Goal: Task Accomplishment & Management: Manage account settings

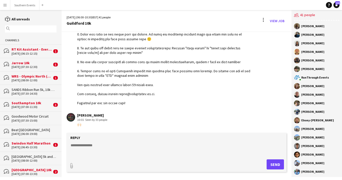
click at [37, 103] on div "Southampton 10k" at bounding box center [32, 102] width 40 height 5
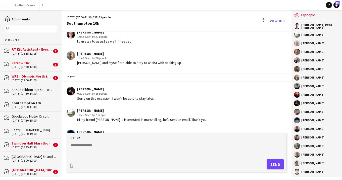
scroll to position [1097, 0]
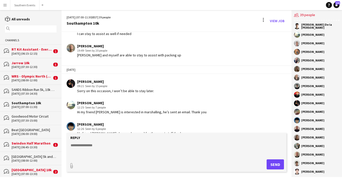
click at [116, 146] on textarea at bounding box center [177, 148] width 215 height 13
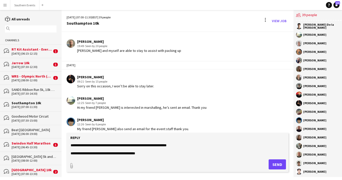
scroll to position [16, 0]
type textarea "**********"
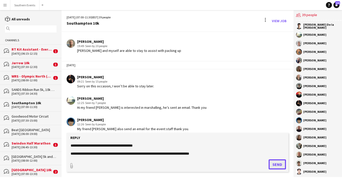
click at [278, 164] on button "Send" at bounding box center [277, 164] width 17 height 10
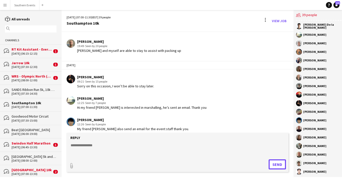
scroll to position [1141, 0]
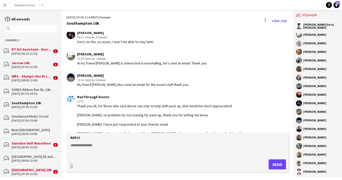
click at [133, 149] on textarea at bounding box center [177, 148] width 215 height 13
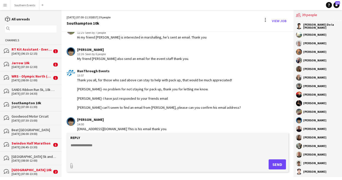
scroll to position [1167, 0]
click at [116, 147] on textarea at bounding box center [177, 148] width 215 height 13
type textarea "*"
click at [101, 147] on textarea "**********" at bounding box center [177, 148] width 215 height 13
click at [127, 145] on textarea "**********" at bounding box center [177, 148] width 215 height 13
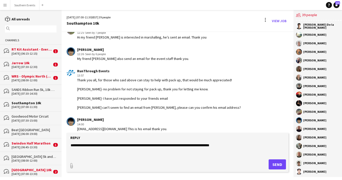
click at [140, 143] on textarea "**********" at bounding box center [177, 148] width 215 height 13
click at [234, 145] on textarea "**********" at bounding box center [177, 148] width 215 height 13
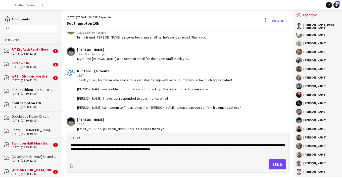
type textarea "**********"
click at [274, 165] on button "Send" at bounding box center [277, 164] width 17 height 10
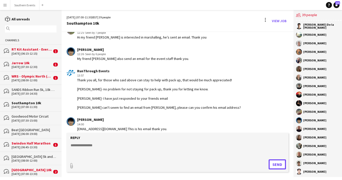
scroll to position [1188, 0]
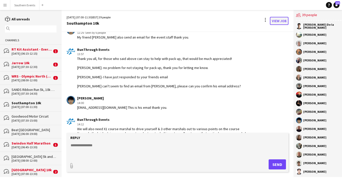
click at [275, 20] on link "View Job" at bounding box center [279, 21] width 19 height 8
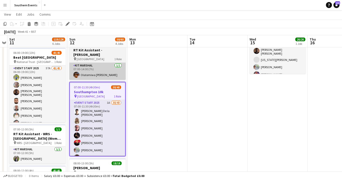
scroll to position [61, 0]
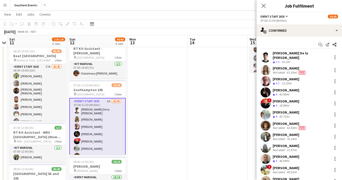
click at [326, 20] on div "07:00-11:30 (4h30m)" at bounding box center [298, 21] width 77 height 4
click at [280, 19] on div "07:00-11:30 (4h30m)" at bounding box center [298, 21] width 77 height 4
click at [287, 18] on button "Event Staff 2025" at bounding box center [274, 17] width 28 height 4
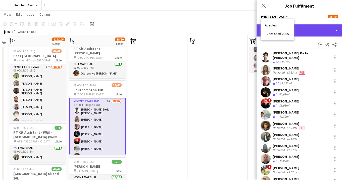
click at [334, 35] on div "single-neutral-actions-check-2 Confirmed" at bounding box center [298, 30] width 85 height 12
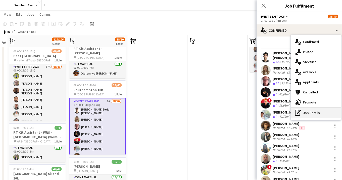
click at [312, 113] on div "pen-write Job Details" at bounding box center [316, 113] width 50 height 10
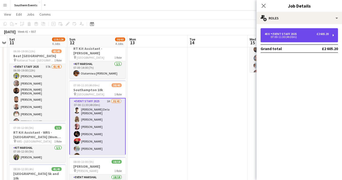
click at [328, 36] on div "07:00-11:30 (4h30m)" at bounding box center [297, 37] width 64 height 3
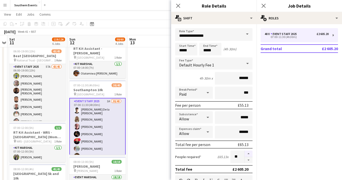
click at [249, 150] on button "button" at bounding box center [248, 153] width 8 height 7
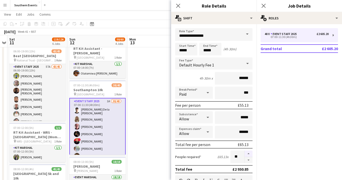
click at [249, 150] on button "button" at bounding box center [248, 153] width 8 height 7
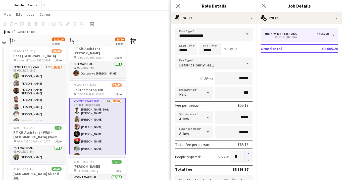
type input "**"
click at [176, 4] on icon "Close pop-in" at bounding box center [178, 5] width 5 height 5
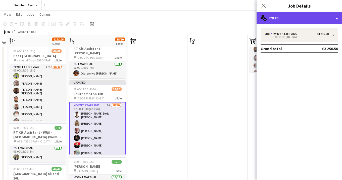
click at [332, 16] on div "multiple-users-add Roles" at bounding box center [298, 18] width 85 height 12
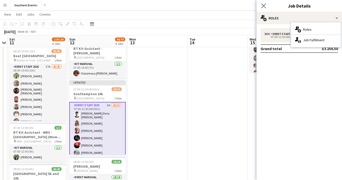
click at [267, 7] on app-icon "Close pop-in" at bounding box center [263, 5] width 7 height 7
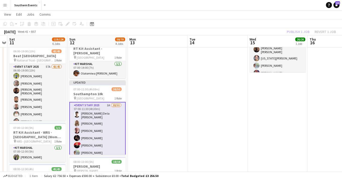
click at [4, 4] on app-icon "Menu" at bounding box center [5, 5] width 4 height 4
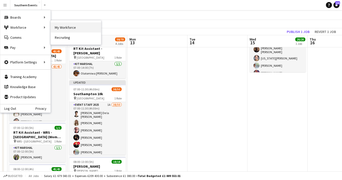
click at [72, 27] on link "My Workforce" at bounding box center [76, 27] width 50 height 10
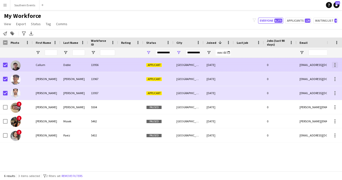
click at [335, 64] on div at bounding box center [334, 64] width 1 height 1
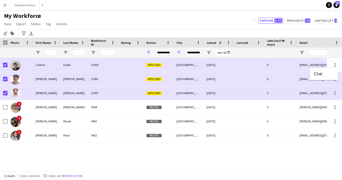
click at [336, 64] on div at bounding box center [171, 90] width 342 height 180
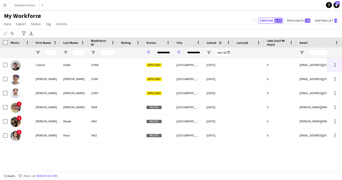
click at [169, 53] on div "**********" at bounding box center [162, 52] width 15 height 6
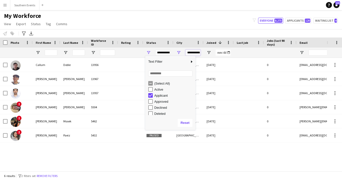
click at [193, 54] on input "**********" at bounding box center [192, 52] width 15 height 6
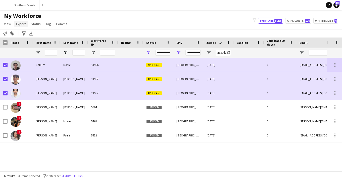
click at [22, 24] on span "Export" at bounding box center [21, 24] width 10 height 5
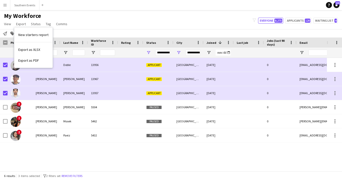
click at [87, 29] on div "Notify workforce Add to tag Search tags magnifier Add tag Advanced filters Adva…" at bounding box center [171, 33] width 342 height 8
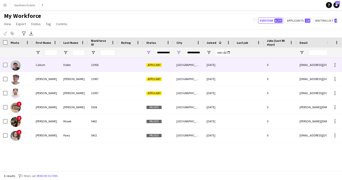
click at [112, 65] on div "13956" at bounding box center [103, 65] width 30 height 14
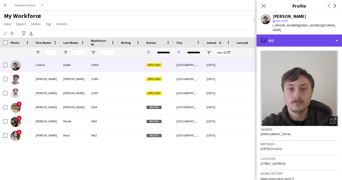
click at [321, 40] on div "profile Bio" at bounding box center [298, 40] width 85 height 12
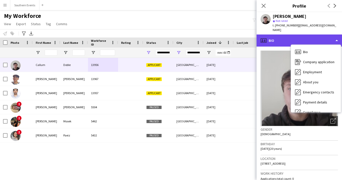
click at [329, 34] on div "profile Bio" at bounding box center [298, 40] width 85 height 12
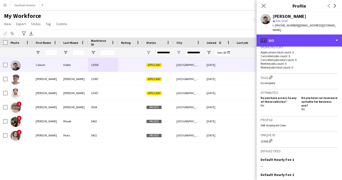
scroll to position [174, 0]
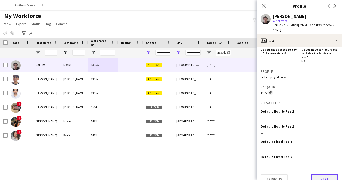
click at [326, 174] on button "Next" at bounding box center [324, 179] width 27 height 10
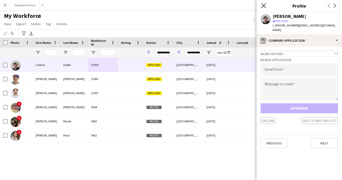
click at [263, 7] on icon "Close pop-in" at bounding box center [263, 5] width 5 height 5
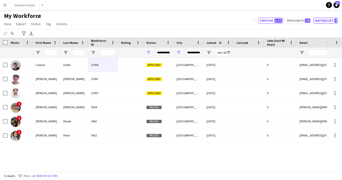
click at [334, 21] on button "Waiting list 4" at bounding box center [325, 21] width 25 height 6
type input "**********"
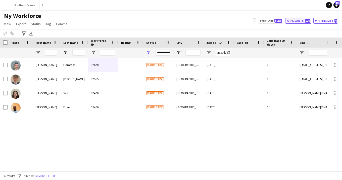
click at [303, 21] on button "Applicants 120" at bounding box center [298, 21] width 26 height 6
type input "**********"
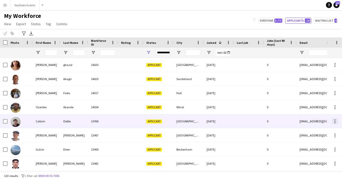
click at [335, 122] on div at bounding box center [334, 122] width 1 height 1
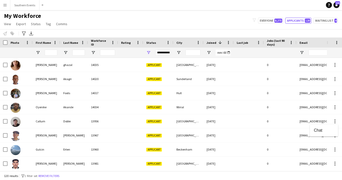
click at [230, 122] on div at bounding box center [171, 90] width 342 height 180
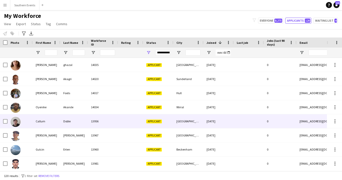
click at [243, 122] on div at bounding box center [249, 121] width 30 height 14
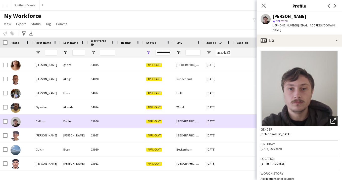
click at [243, 122] on div at bounding box center [249, 121] width 30 height 14
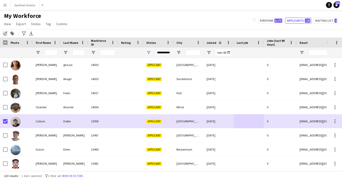
click at [6, 34] on icon "Notify workforce" at bounding box center [5, 33] width 4 height 4
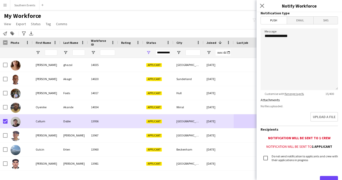
scroll to position [0, 0]
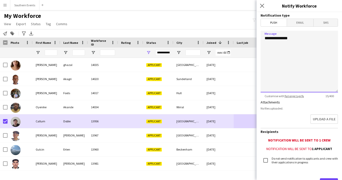
click at [292, 51] on textarea "**********" at bounding box center [298, 62] width 77 height 62
drag, startPoint x: 301, startPoint y: 38, endPoint x: 250, endPoint y: 38, distance: 50.5
click at [250, 38] on body "Menu Boards Boards Boards All jobs Status Workforce Workforce My Workforce Recr…" at bounding box center [171, 90] width 342 height 180
click at [261, 6] on icon at bounding box center [261, 5] width 5 height 5
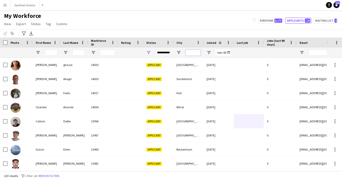
click at [192, 52] on input "City Filter Input" at bounding box center [192, 52] width 15 height 6
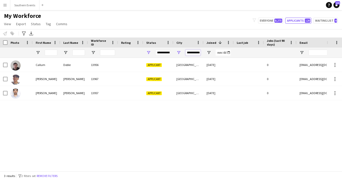
scroll to position [0, 5]
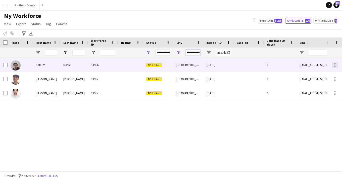
type input "**********"
click at [333, 65] on div at bounding box center [335, 65] width 6 height 6
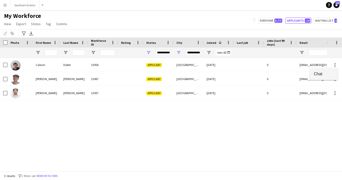
click at [323, 72] on span "Chat" at bounding box center [324, 73] width 20 height 5
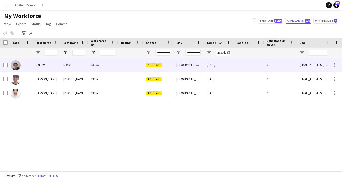
click at [114, 65] on div "13956" at bounding box center [103, 65] width 30 height 14
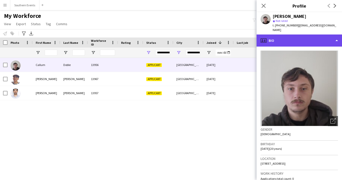
click at [318, 34] on div "profile Bio" at bounding box center [298, 40] width 85 height 12
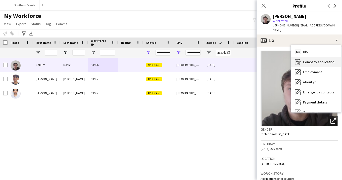
click at [313, 60] on span "Company application" at bounding box center [318, 62] width 31 height 5
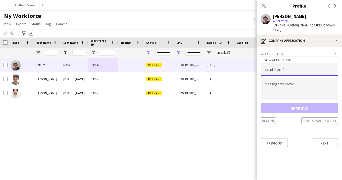
click at [297, 65] on input "email" at bounding box center [298, 69] width 77 height 13
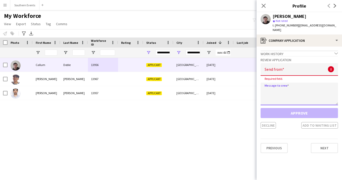
click at [292, 82] on textarea at bounding box center [298, 93] width 77 height 23
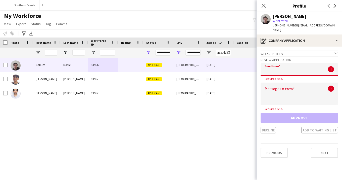
click at [293, 66] on input "email" at bounding box center [298, 69] width 77 height 13
type input "*"
drag, startPoint x: 293, startPoint y: 66, endPoint x: 259, endPoint y: 66, distance: 33.4
click at [259, 66] on app-crew-profile-application "Work history chevron-down Incomplete Review Application Send from * ! Email for…" at bounding box center [298, 112] width 85 height 133
click at [297, 96] on textarea at bounding box center [298, 93] width 77 height 23
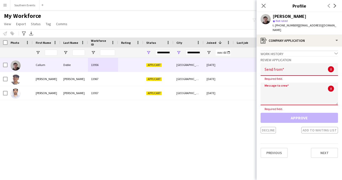
paste textarea "**********"
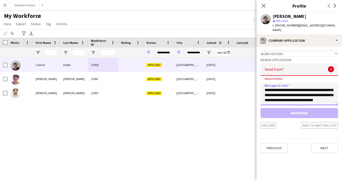
scroll to position [25, 0]
type textarea "**********"
click at [290, 70] on input "email" at bounding box center [298, 69] width 77 height 13
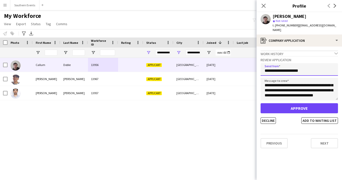
type input "**********"
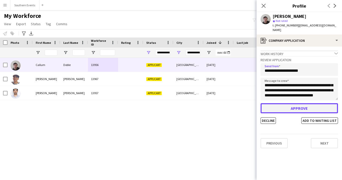
click at [304, 105] on button "Approve" at bounding box center [298, 108] width 77 height 10
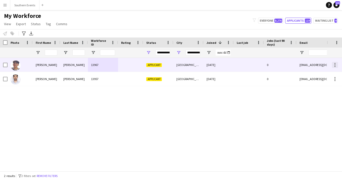
click at [334, 65] on div at bounding box center [335, 65] width 6 height 6
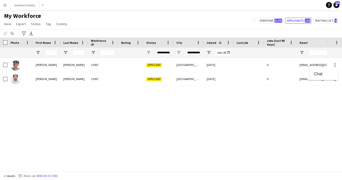
click at [287, 65] on div at bounding box center [171, 90] width 342 height 180
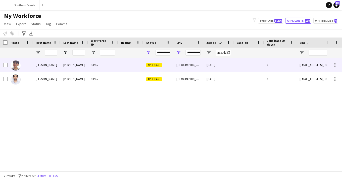
click at [154, 64] on span "Applicant" at bounding box center [154, 65] width 16 height 4
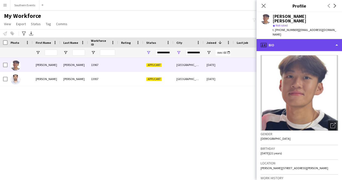
click at [307, 39] on div "profile Bio" at bounding box center [298, 45] width 85 height 12
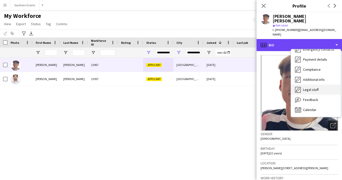
scroll to position [0, 0]
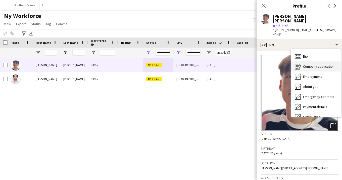
click at [326, 64] on span "Company application" at bounding box center [318, 66] width 31 height 5
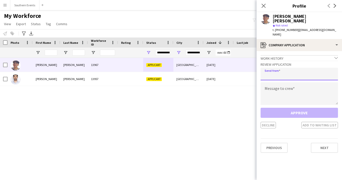
click at [303, 68] on input "email" at bounding box center [298, 74] width 77 height 13
type input "**********"
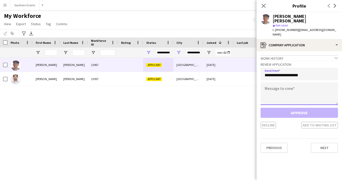
click at [307, 82] on textarea at bounding box center [298, 93] width 77 height 23
paste textarea "**********"
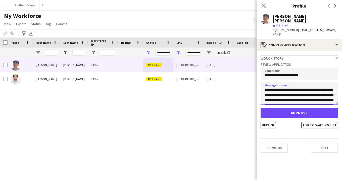
type textarea "**********"
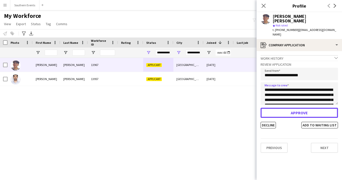
click at [302, 108] on button "Approve" at bounding box center [298, 113] width 77 height 10
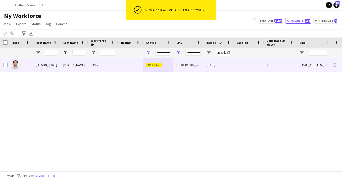
click at [131, 62] on div at bounding box center [130, 65] width 25 height 14
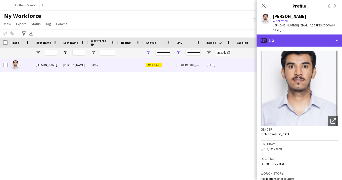
click at [298, 37] on div "profile Bio" at bounding box center [298, 40] width 85 height 12
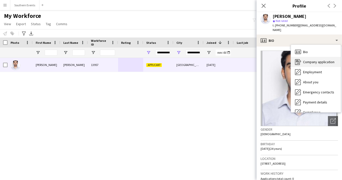
click at [311, 60] on span "Company application" at bounding box center [318, 62] width 31 height 5
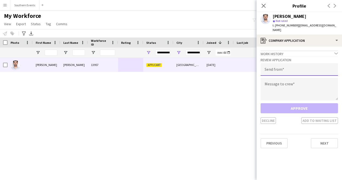
click at [289, 66] on input "email" at bounding box center [298, 69] width 77 height 13
type input "**********"
click at [294, 84] on textarea at bounding box center [298, 89] width 77 height 23
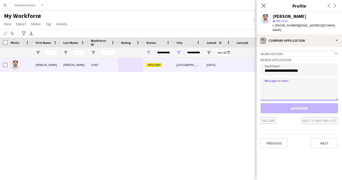
paste textarea "**********"
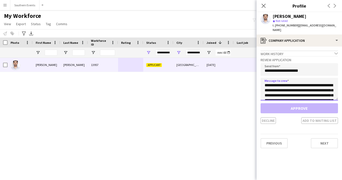
scroll to position [23, 0]
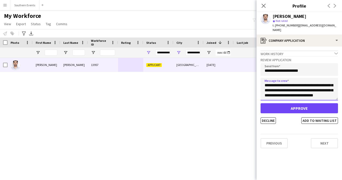
type textarea "**********"
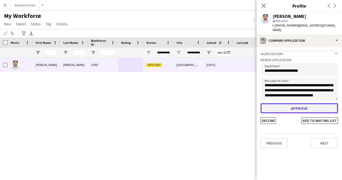
click at [292, 104] on button "Approve" at bounding box center [298, 108] width 77 height 10
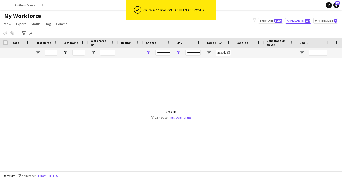
click at [7, 8] on button "Menu" at bounding box center [5, 5] width 10 height 10
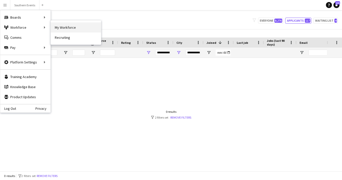
click at [69, 26] on link "My Workforce" at bounding box center [76, 27] width 50 height 10
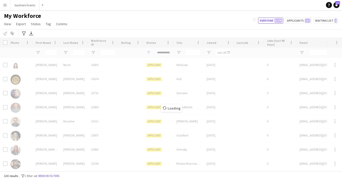
type input "**********"
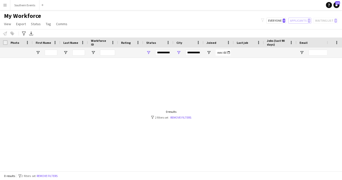
click at [5, 4] on app-icon "Menu" at bounding box center [5, 5] width 4 height 4
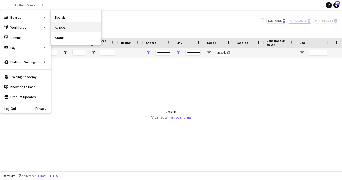
click at [80, 26] on link "All jobs" at bounding box center [76, 27] width 50 height 10
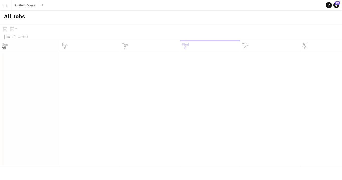
scroll to position [0, 120]
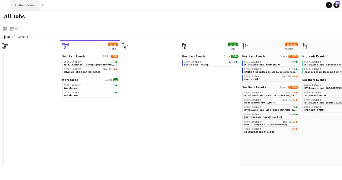
click at [27, 6] on button "Southern Events Close" at bounding box center [24, 5] width 29 height 10
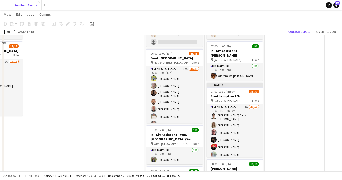
scroll to position [64, 0]
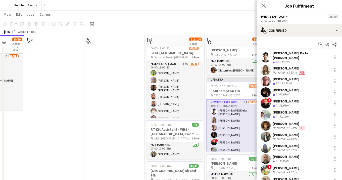
click at [239, 29] on div "October 2025 Week 41 • BST Publish 1 job Revert 1 job" at bounding box center [171, 31] width 342 height 7
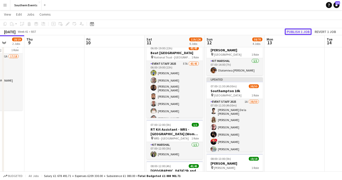
click at [301, 33] on button "Publish 1 job" at bounding box center [298, 31] width 27 height 7
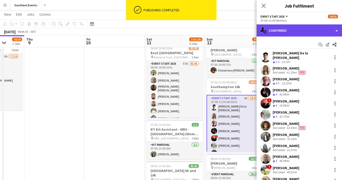
click at [325, 34] on div "single-neutral-actions-check-2 Confirmed" at bounding box center [298, 30] width 85 height 12
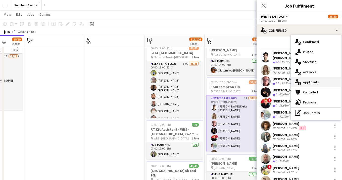
click at [318, 80] on span "Applicants" at bounding box center [311, 82] width 16 height 5
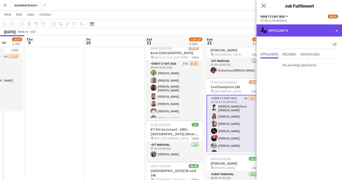
click at [304, 30] on div "single-neutral-actions-information Applicants" at bounding box center [298, 30] width 85 height 12
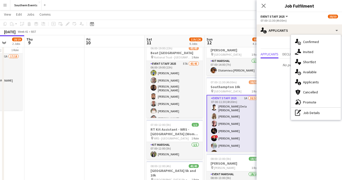
click at [242, 30] on div "October 2025 Week 41 • BST" at bounding box center [171, 31] width 342 height 7
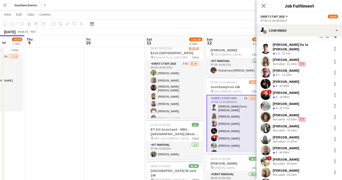
scroll to position [9, 0]
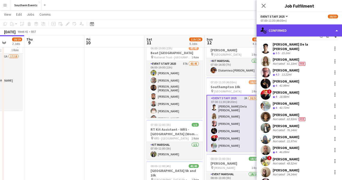
click at [317, 32] on div "single-neutral-actions-check-2 Confirmed" at bounding box center [298, 30] width 85 height 12
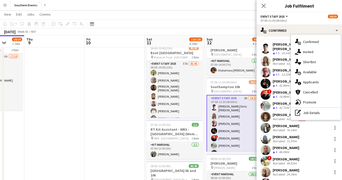
click at [310, 19] on div "07:00-11:30 (4h30m)" at bounding box center [298, 21] width 77 height 4
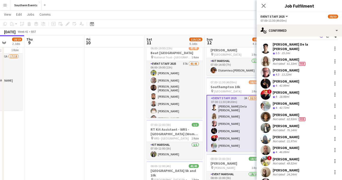
click at [320, 38] on app-icon "Start chat" at bounding box center [320, 35] width 7 height 7
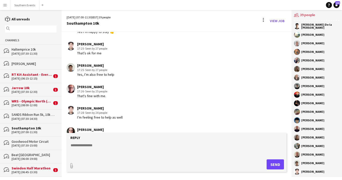
scroll to position [1129, 0]
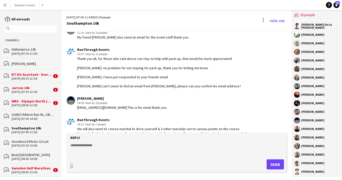
click at [153, 141] on form "Reply paperclip Send" at bounding box center [177, 152] width 220 height 39
click at [275, 21] on link "View Job" at bounding box center [277, 21] width 19 height 8
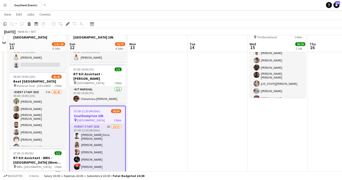
scroll to position [44, 0]
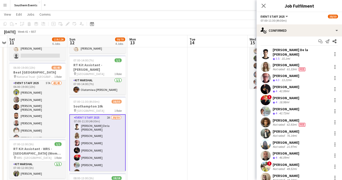
scroll to position [4, 0]
click at [334, 63] on div at bounding box center [335, 66] width 6 height 6
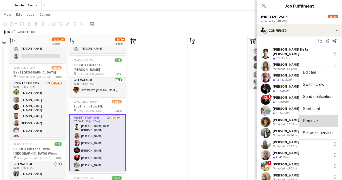
click at [318, 119] on span "Remove" at bounding box center [318, 120] width 31 height 5
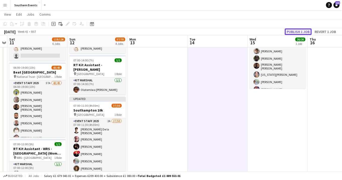
click at [305, 30] on button "Publish 1 job" at bounding box center [298, 31] width 27 height 7
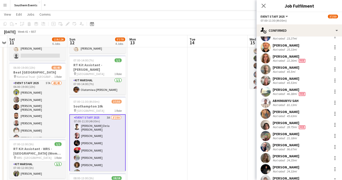
scroll to position [145, 0]
click at [335, 146] on div at bounding box center [334, 146] width 1 height 1
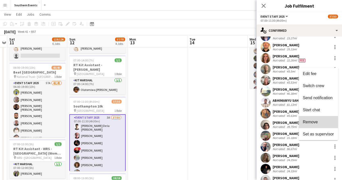
click at [320, 125] on button "Remove" at bounding box center [318, 122] width 39 height 12
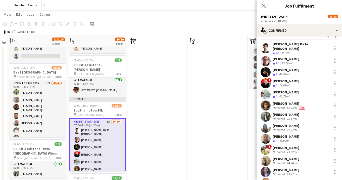
scroll to position [0, 0]
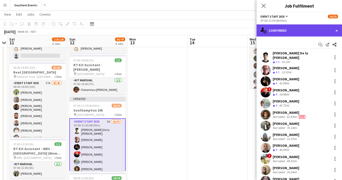
click at [319, 32] on div "single-neutral-actions-check-2 Confirmed" at bounding box center [298, 30] width 85 height 12
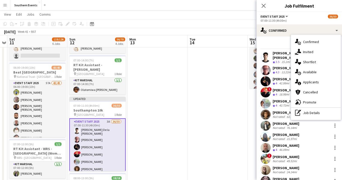
click at [316, 80] on span "Applicants" at bounding box center [311, 82] width 16 height 5
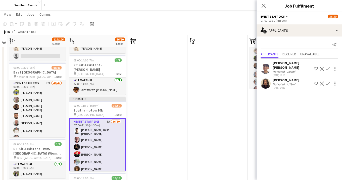
click at [328, 67] on app-icon "Confirm" at bounding box center [328, 69] width 4 height 4
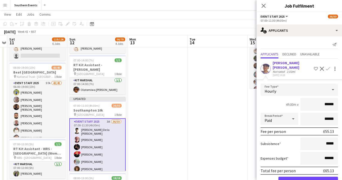
scroll to position [24, 0]
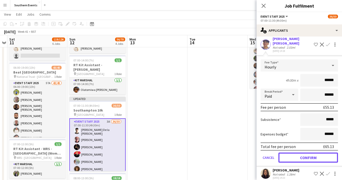
drag, startPoint x: 313, startPoint y: 154, endPoint x: 318, endPoint y: 89, distance: 65.2
click at [313, 154] on button "Confirm" at bounding box center [308, 157] width 60 height 10
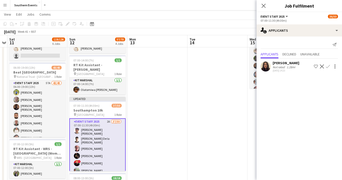
scroll to position [0, 0]
click at [327, 66] on app-icon "Confirm" at bounding box center [328, 66] width 4 height 4
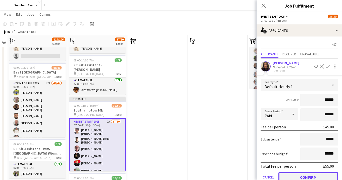
click at [306, 174] on button "Confirm" at bounding box center [308, 177] width 60 height 10
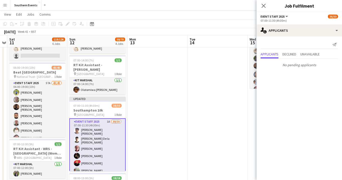
click at [263, 7] on icon "Close pop-in" at bounding box center [263, 6] width 4 height 4
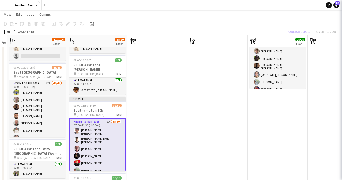
scroll to position [0, 173]
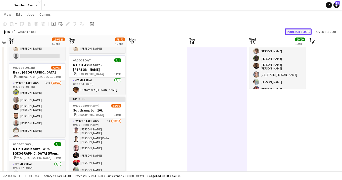
click at [302, 29] on button "Publish 1 job" at bounding box center [298, 31] width 27 height 7
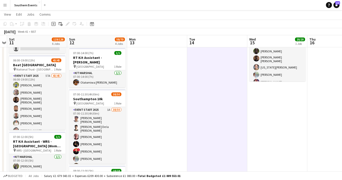
scroll to position [52, 0]
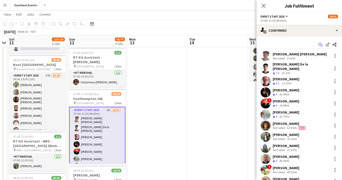
click at [319, 43] on icon "Start chat" at bounding box center [320, 44] width 4 height 4
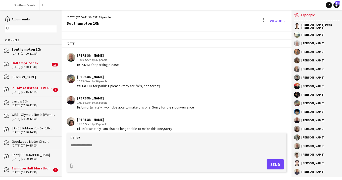
scroll to position [1376, 0]
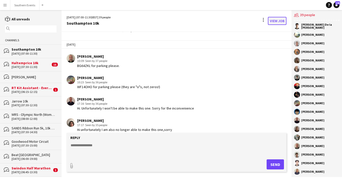
click at [278, 23] on link "View Job" at bounding box center [277, 21] width 19 height 8
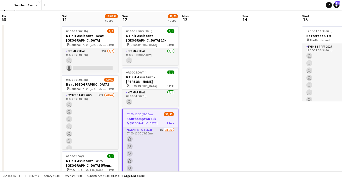
scroll to position [0, 173]
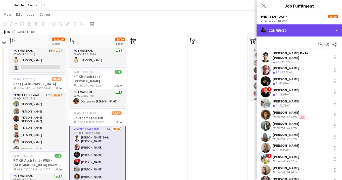
click at [323, 34] on div "single-neutral-actions-check-2 Confirmed" at bounding box center [298, 30] width 85 height 12
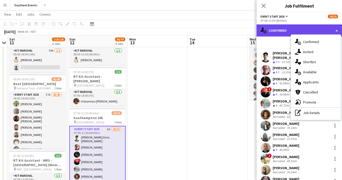
click at [323, 34] on div "single-neutral-actions-check-2 Confirmed" at bounding box center [298, 30] width 85 height 12
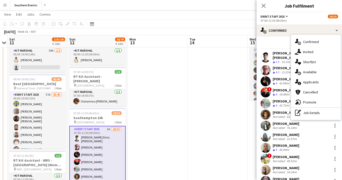
click at [281, 115] on div "Not rated" at bounding box center [279, 117] width 13 height 4
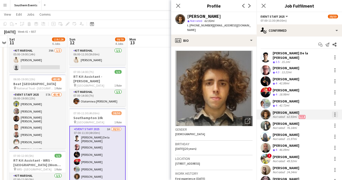
click at [334, 111] on div at bounding box center [335, 114] width 6 height 6
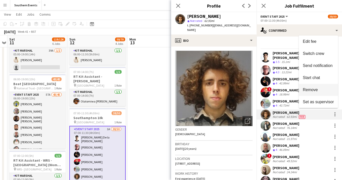
click at [322, 91] on span "Remove" at bounding box center [318, 89] width 31 height 5
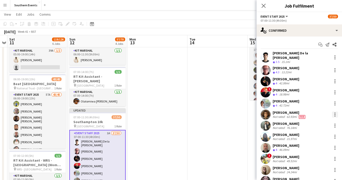
click at [333, 112] on div at bounding box center [335, 114] width 6 height 6
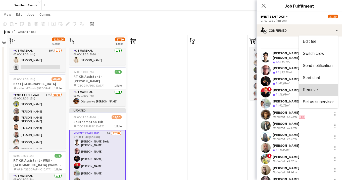
click at [321, 91] on span "Remove" at bounding box center [318, 89] width 31 height 5
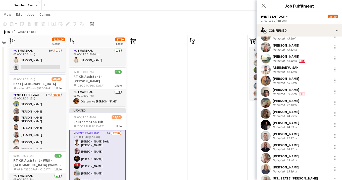
scroll to position [178, 0]
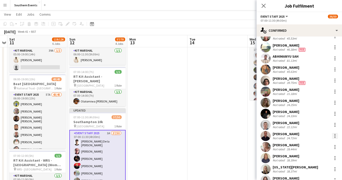
click at [334, 133] on div at bounding box center [335, 136] width 6 height 6
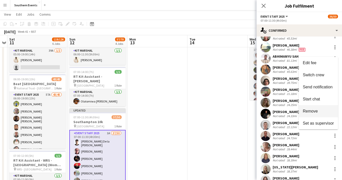
click at [320, 113] on span "Remove" at bounding box center [318, 111] width 31 height 5
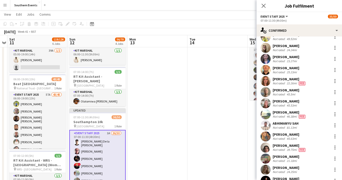
scroll to position [113, 0]
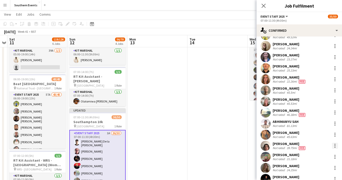
click at [334, 142] on div at bounding box center [335, 145] width 6 height 6
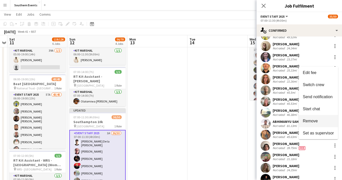
click at [325, 123] on span "Remove" at bounding box center [318, 121] width 31 height 5
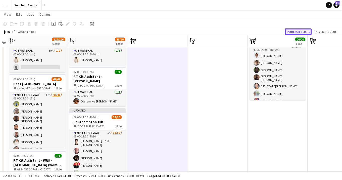
click at [293, 29] on button "Publish 1 job" at bounding box center [298, 31] width 27 height 7
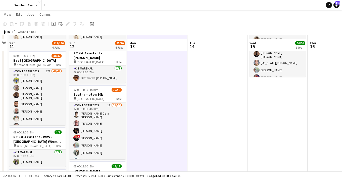
scroll to position [60, 0]
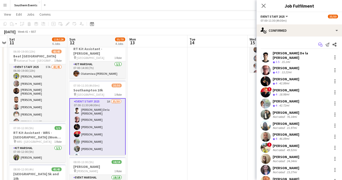
click at [321, 45] on icon "Start chat" at bounding box center [320, 44] width 4 height 4
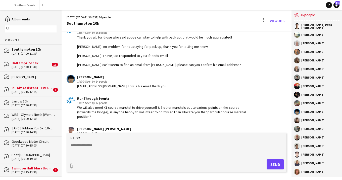
scroll to position [1103, 0]
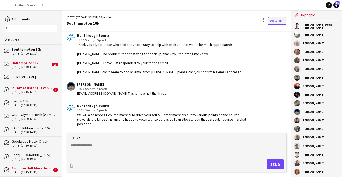
click at [273, 20] on link "View Job" at bounding box center [277, 21] width 19 height 8
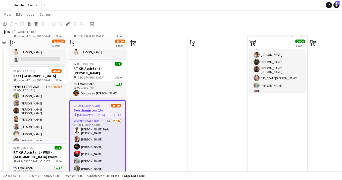
scroll to position [63, 0]
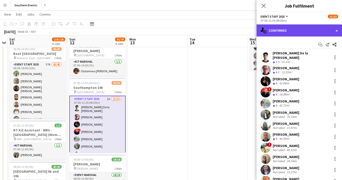
click at [331, 32] on div "single-neutral-actions-check-2 Confirmed" at bounding box center [298, 30] width 85 height 12
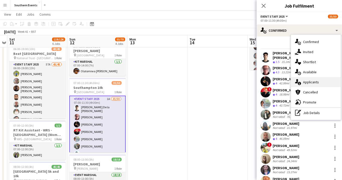
click at [320, 80] on div "single-neutral-actions-information Applicants" at bounding box center [316, 82] width 50 height 10
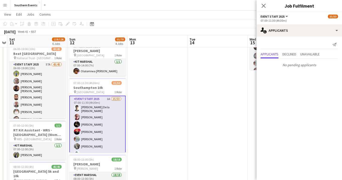
click at [6, 8] on button "Menu" at bounding box center [5, 5] width 10 height 10
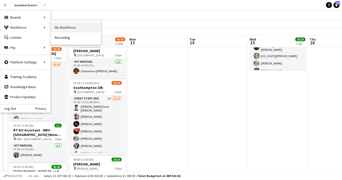
click at [75, 27] on link "My Workforce" at bounding box center [76, 27] width 50 height 10
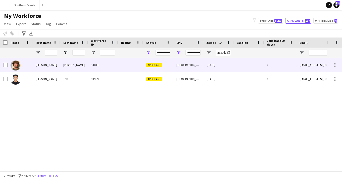
click at [120, 66] on div at bounding box center [130, 65] width 25 height 14
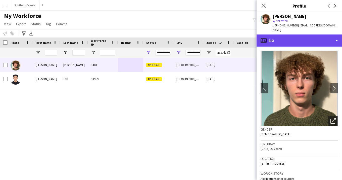
click at [309, 38] on div "profile Bio" at bounding box center [298, 40] width 85 height 12
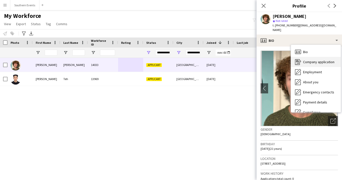
click at [311, 62] on span "Company application" at bounding box center [318, 62] width 31 height 5
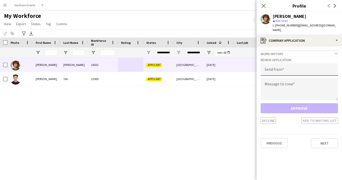
click at [298, 71] on input "email" at bounding box center [298, 69] width 77 height 13
type input "**********"
click at [306, 85] on textarea at bounding box center [298, 89] width 77 height 23
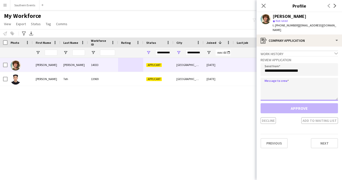
paste textarea "**********"
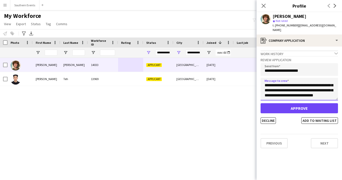
scroll to position [30, 0]
type textarea "**********"
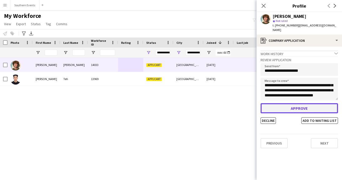
click at [304, 108] on button "Approve" at bounding box center [298, 108] width 77 height 10
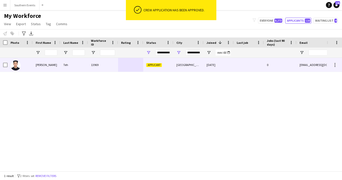
click at [109, 66] on div "13969" at bounding box center [103, 65] width 30 height 14
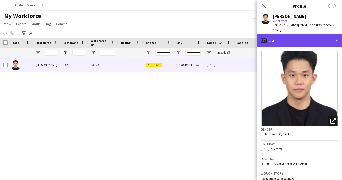
click at [305, 38] on div "profile Bio" at bounding box center [298, 40] width 85 height 12
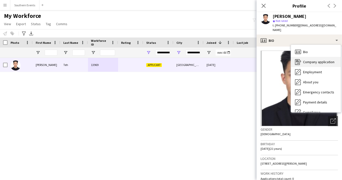
click at [310, 60] on span "Company application" at bounding box center [318, 62] width 31 height 5
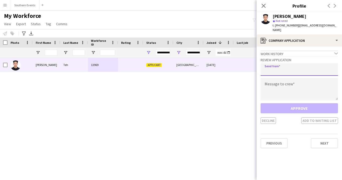
click at [290, 67] on input "email" at bounding box center [298, 69] width 77 height 13
click at [298, 67] on input "**********" at bounding box center [298, 69] width 77 height 13
type input "**********"
click at [297, 83] on textarea at bounding box center [298, 89] width 77 height 23
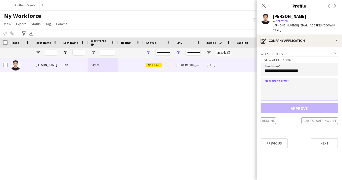
paste textarea "**********"
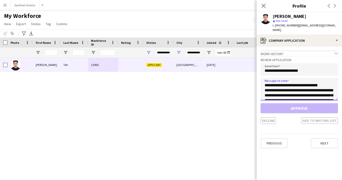
scroll to position [28, 0]
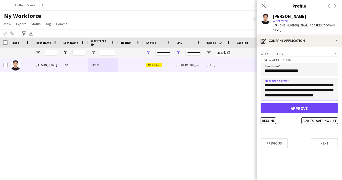
type textarea "**********"
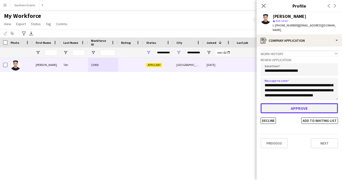
click at [296, 104] on button "Approve" at bounding box center [298, 108] width 77 height 10
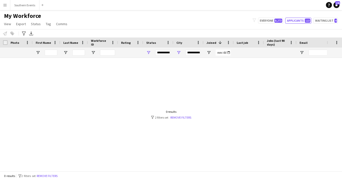
click at [7, 6] on app-icon "Menu" at bounding box center [5, 5] width 4 height 4
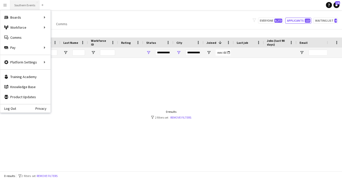
click at [28, 3] on button "Southern Events Close" at bounding box center [24, 5] width 29 height 10
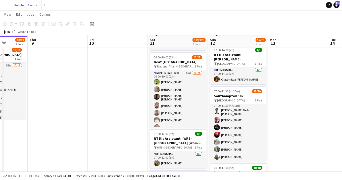
scroll to position [55, 0]
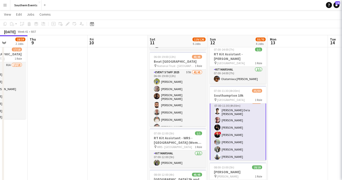
scroll to position [5, 0]
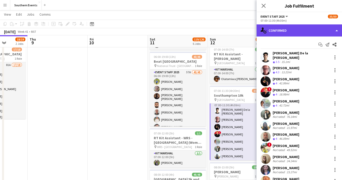
click at [316, 31] on div "single-neutral-actions-check-2 Confirmed" at bounding box center [298, 30] width 85 height 12
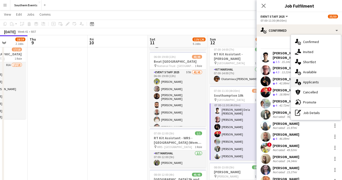
click at [313, 80] on span "Applicants" at bounding box center [311, 82] width 16 height 5
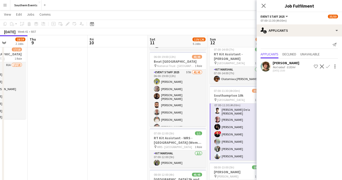
click at [328, 67] on app-icon "Confirm" at bounding box center [328, 66] width 4 height 4
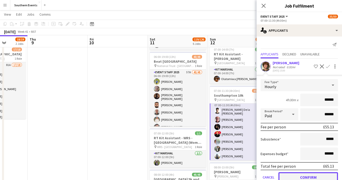
click at [308, 174] on button "Confirm" at bounding box center [308, 177] width 60 height 10
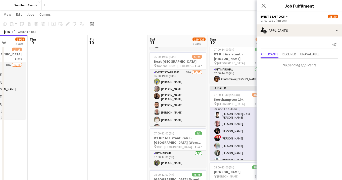
click at [265, 7] on icon at bounding box center [263, 6] width 4 height 4
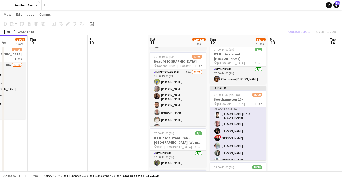
click at [300, 31] on div "Publish 1 job Revert 1 job" at bounding box center [311, 31] width 61 height 7
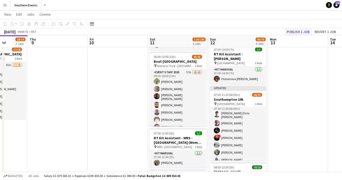
scroll to position [5, 0]
click at [301, 31] on button "Publish 1 job" at bounding box center [298, 31] width 27 height 7
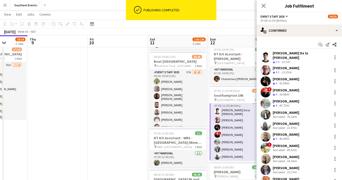
scroll to position [5, 0]
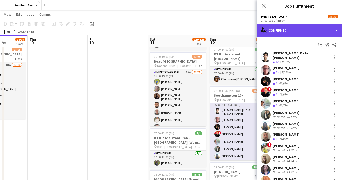
click at [320, 27] on div "single-neutral-actions-check-2 Confirmed" at bounding box center [298, 30] width 85 height 12
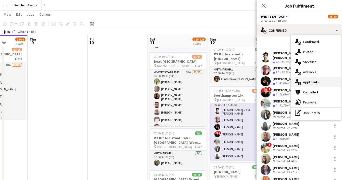
click at [310, 82] on span "Applicants" at bounding box center [311, 82] width 16 height 5
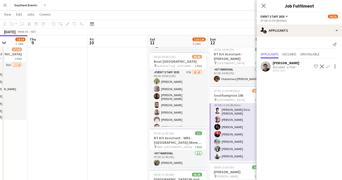
click at [327, 66] on app-icon "Confirm" at bounding box center [328, 66] width 4 height 4
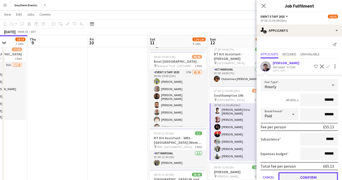
click at [312, 176] on button "Confirm" at bounding box center [308, 177] width 60 height 10
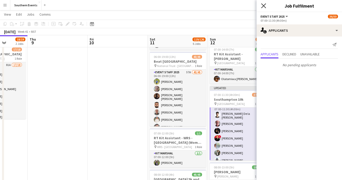
click at [262, 4] on icon at bounding box center [263, 5] width 5 height 5
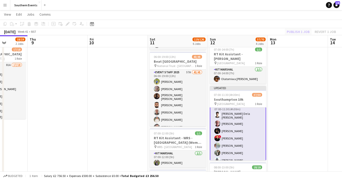
click at [295, 31] on div "Publish 1 job Revert 1 job" at bounding box center [311, 31] width 61 height 7
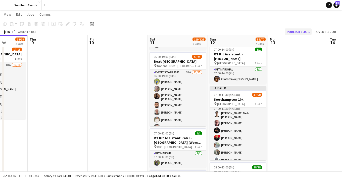
scroll to position [5, 0]
click at [295, 31] on button "Publish 1 job" at bounding box center [298, 31] width 27 height 7
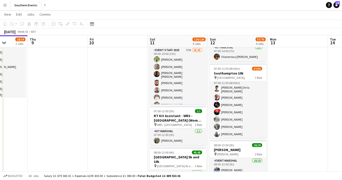
scroll to position [84, 0]
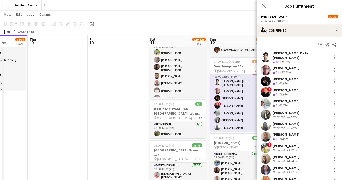
scroll to position [5, 0]
click at [320, 45] on icon "Start chat" at bounding box center [320, 44] width 4 height 4
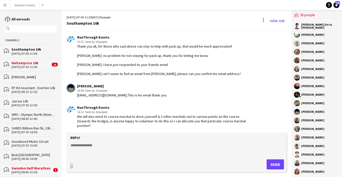
scroll to position [1110, 0]
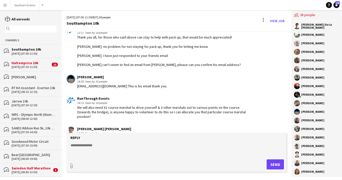
click at [109, 149] on textarea at bounding box center [177, 148] width 215 height 13
type textarea "*"
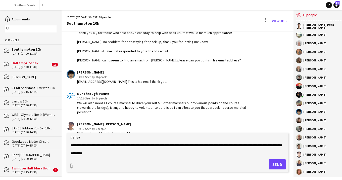
scroll to position [20, 0]
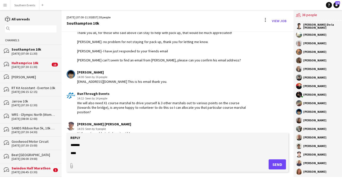
type textarea "**********"
click at [278, 163] on button "Send" at bounding box center [277, 164] width 17 height 10
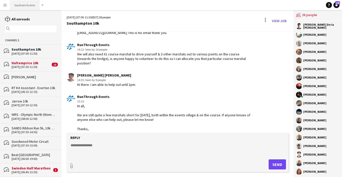
click at [17, 4] on button "Southern Events Close" at bounding box center [24, 5] width 29 height 10
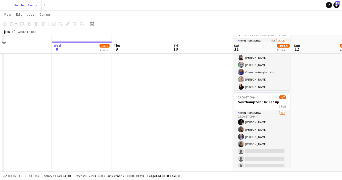
scroll to position [291, 0]
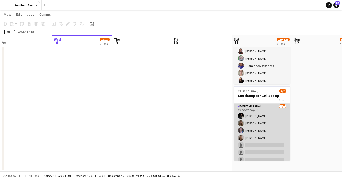
click at [279, 111] on app-card-role "Event Marshal 4/7 13:00-17:00 (4h) Harry Lynch Holly O’Connor Ella Shipley Lucy…" at bounding box center [262, 133] width 56 height 61
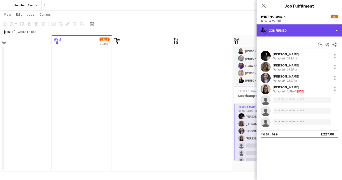
click at [313, 33] on div "single-neutral-actions-check-2 Confirmed" at bounding box center [298, 30] width 85 height 12
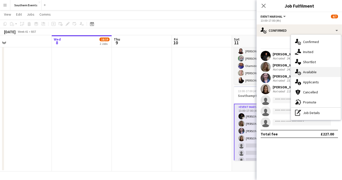
click at [316, 70] on span "Available" at bounding box center [310, 72] width 14 height 5
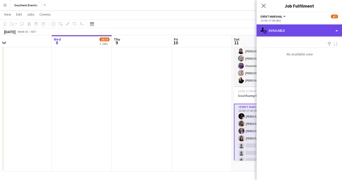
click at [306, 32] on div "single-neutral-actions-upload Available" at bounding box center [298, 30] width 85 height 12
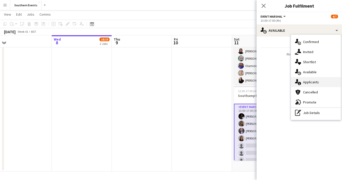
click at [313, 82] on span "Applicants" at bounding box center [311, 82] width 16 height 5
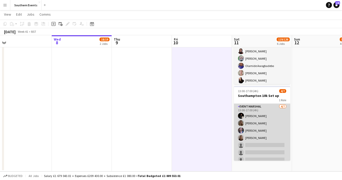
click at [270, 116] on app-card-role "Event Marshal 4/7 13:00-17:00 (4h) Harry Lynch Holly O’Connor Ella Shipley Lucy…" at bounding box center [262, 133] width 56 height 61
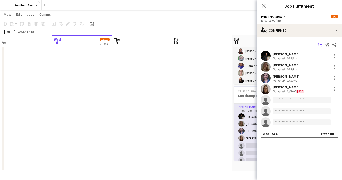
click at [319, 43] on icon at bounding box center [319, 43] width 3 height 3
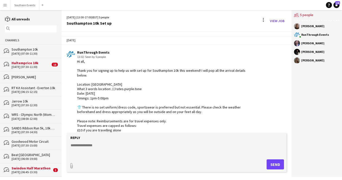
click at [40, 52] on div "12-10-2025 (07:00-11:30)" at bounding box center [34, 54] width 45 height 4
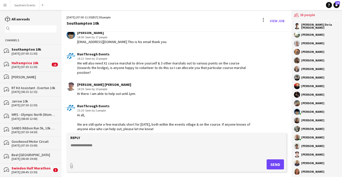
scroll to position [1128, 0]
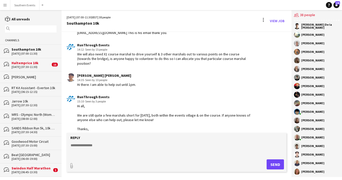
click at [98, 148] on textarea at bounding box center [177, 148] width 215 height 13
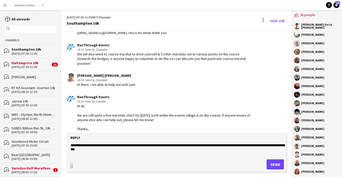
click at [85, 149] on textarea "**********" at bounding box center [177, 148] width 215 height 13
click at [159, 149] on textarea "**********" at bounding box center [177, 148] width 215 height 13
type textarea "**********"
click at [277, 164] on button "Send" at bounding box center [275, 164] width 17 height 10
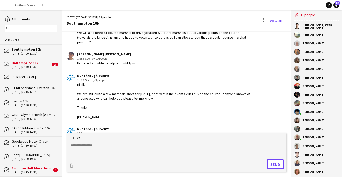
scroll to position [1175, 0]
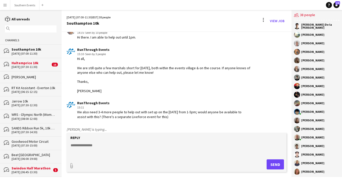
click at [122, 145] on textarea at bounding box center [177, 148] width 215 height 13
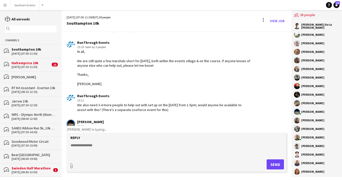
scroll to position [1196, 0]
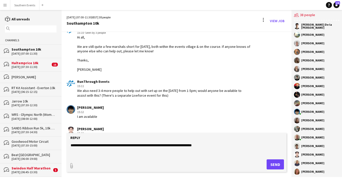
click at [153, 146] on textarea "**********" at bounding box center [177, 148] width 215 height 13
click at [157, 145] on textarea "**********" at bounding box center [177, 148] width 215 height 13
click at [181, 145] on textarea "**********" at bounding box center [177, 148] width 215 height 13
type textarea "**********"
click at [275, 165] on button "Send" at bounding box center [275, 164] width 17 height 10
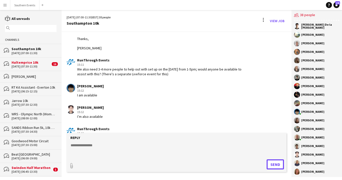
scroll to position [0, 0]
click at [21, 6] on button "Southern Events Close" at bounding box center [24, 5] width 29 height 10
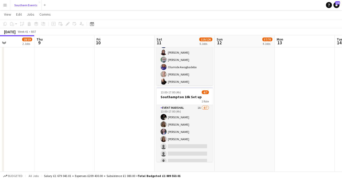
scroll to position [4, 0]
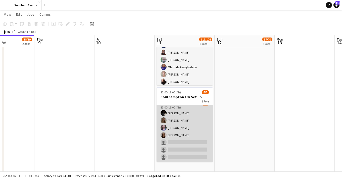
click at [204, 129] on app-card-role "Event Marshal 1A 4/7 13:00-17:00 (4h) Harry Lynch Holly O’Connor Ella Shipley L…" at bounding box center [184, 131] width 56 height 61
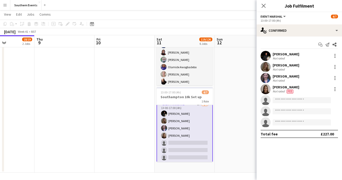
scroll to position [5, 0]
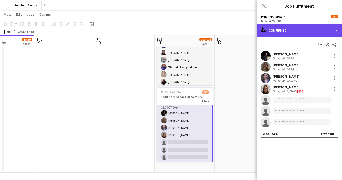
click at [306, 30] on div "single-neutral-actions-check-2 Confirmed" at bounding box center [298, 30] width 85 height 12
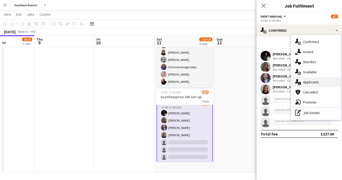
click at [310, 81] on span "Applicants" at bounding box center [311, 82] width 16 height 5
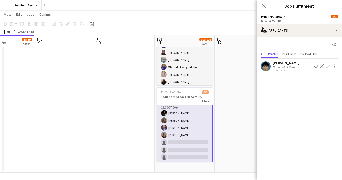
click at [328, 66] on app-icon "Confirm" at bounding box center [328, 66] width 4 height 4
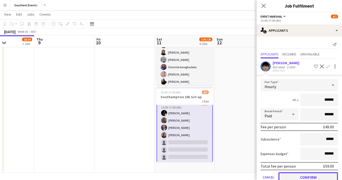
click at [310, 174] on button "Confirm" at bounding box center [308, 177] width 60 height 10
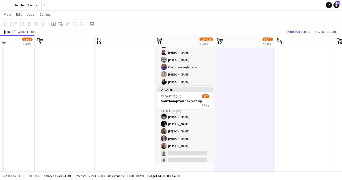
scroll to position [4, 0]
click at [295, 31] on button "Publish 1 job" at bounding box center [298, 31] width 27 height 7
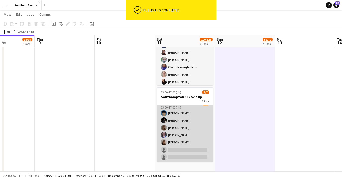
click at [200, 130] on app-card-role "Event Marshal 5/7 13:00-17:00 (4h) Liang Zhen Yu Harry Lynch Holly O’Connor Ell…" at bounding box center [185, 131] width 56 height 61
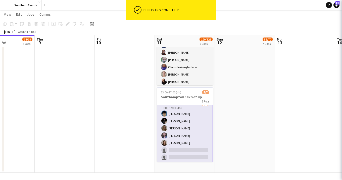
scroll to position [5, 0]
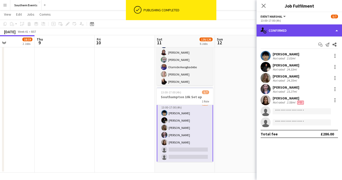
click at [321, 32] on div "single-neutral-actions-check-2 Confirmed" at bounding box center [298, 30] width 85 height 12
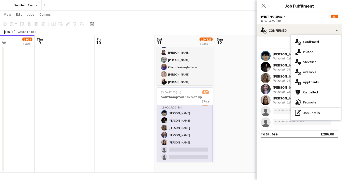
click at [312, 81] on span "Applicants" at bounding box center [311, 82] width 16 height 5
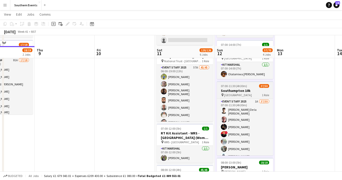
scroll to position [56, 0]
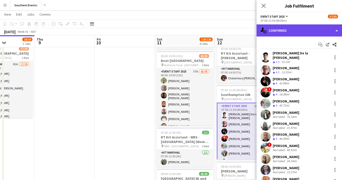
click at [319, 31] on div "single-neutral-actions-check-2 Confirmed" at bounding box center [298, 30] width 85 height 12
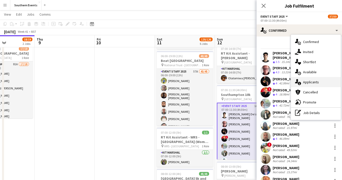
click at [313, 80] on span "Applicants" at bounding box center [311, 82] width 16 height 5
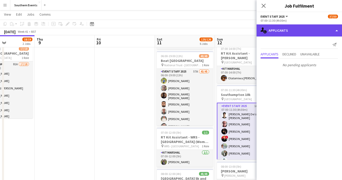
click at [316, 31] on div "single-neutral-actions-information Applicants" at bounding box center [298, 30] width 85 height 12
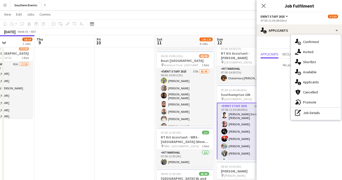
click at [284, 44] on div "Send notification" at bounding box center [298, 44] width 77 height 8
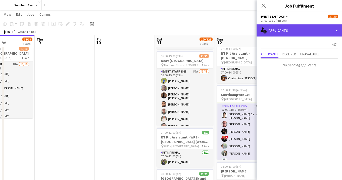
click at [325, 31] on div "single-neutral-actions-information Applicants" at bounding box center [298, 30] width 85 height 12
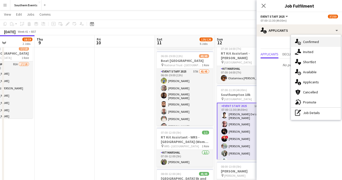
click at [321, 43] on div "single-neutral-actions-check-2 Confirmed" at bounding box center [316, 42] width 50 height 10
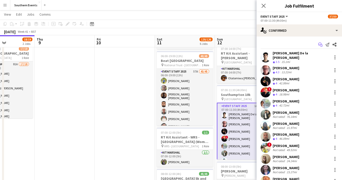
click at [319, 44] on icon "Start chat" at bounding box center [320, 44] width 4 height 4
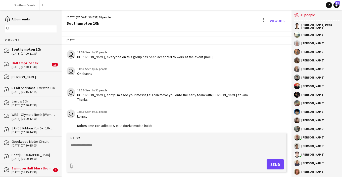
scroll to position [1118, 0]
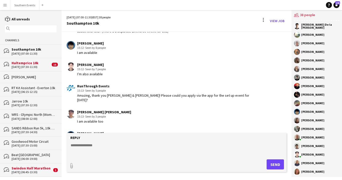
click at [99, 145] on textarea at bounding box center [177, 148] width 215 height 13
type textarea "**********"
click at [274, 164] on button "Send" at bounding box center [275, 164] width 17 height 10
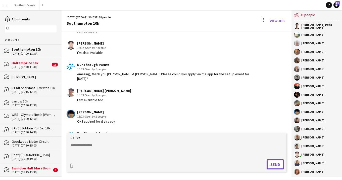
scroll to position [1135, 0]
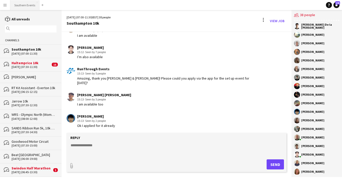
click at [30, 3] on button "Southern Events Close" at bounding box center [24, 5] width 29 height 10
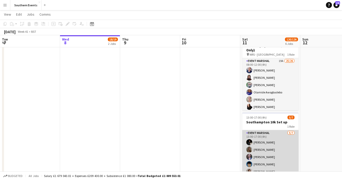
scroll to position [0, 120]
click at [272, 144] on app-card-role "Event Marshal 5/7 13:00-17:00 (4h) Harry Lynch Holly O’Connor Ella Shipley Lian…" at bounding box center [270, 160] width 56 height 61
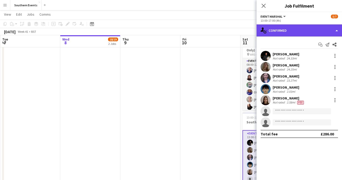
click at [314, 30] on div "single-neutral-actions-check-2 Confirmed" at bounding box center [298, 30] width 85 height 12
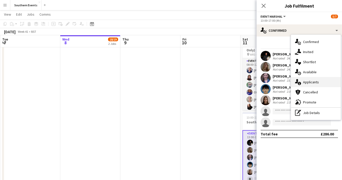
click at [312, 79] on div "single-neutral-actions-information Applicants" at bounding box center [316, 82] width 50 height 10
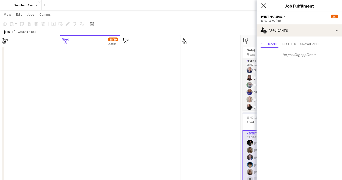
click at [263, 5] on icon at bounding box center [263, 5] width 5 height 5
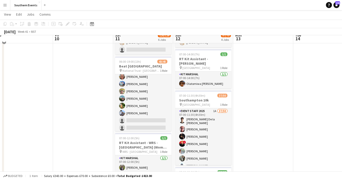
scroll to position [45, 0]
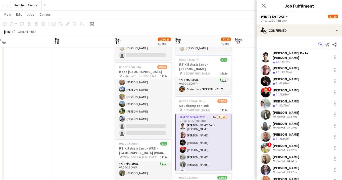
click at [322, 45] on icon "Start chat" at bounding box center [320, 44] width 4 height 4
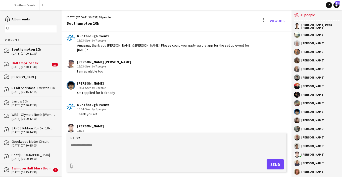
scroll to position [1161, 0]
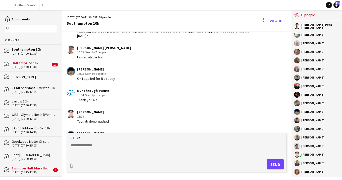
drag, startPoint x: 148, startPoint y: 125, endPoint x: 114, endPoint y: 125, distance: 33.7
click at [114, 140] on div "My friend with this email journxiteh@gmail.com also applied for the event staff…" at bounding box center [151, 142] width 149 height 5
copy div "journxiteh@gmail.com"
click at [31, 6] on button "Southern Events Close" at bounding box center [24, 5] width 29 height 10
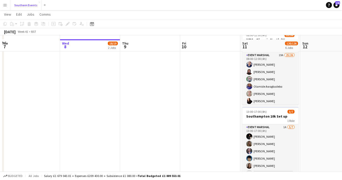
scroll to position [275, 0]
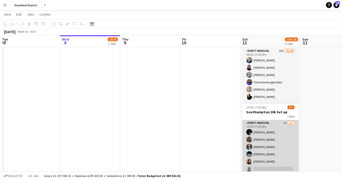
click at [277, 123] on app-card-role "Event Marshal 1A 5/7 13:00-17:00 (4h) Harry Lynch Holly O’Connor Ella Shipley L…" at bounding box center [270, 150] width 56 height 61
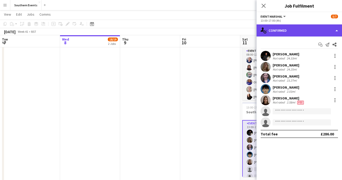
click at [316, 31] on div "single-neutral-actions-check-2 Confirmed" at bounding box center [298, 30] width 85 height 12
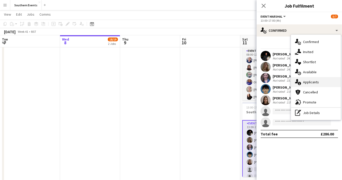
click at [313, 81] on span "Applicants" at bounding box center [311, 82] width 16 height 5
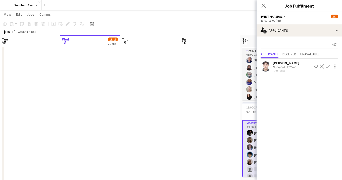
click at [328, 66] on app-icon "Confirm" at bounding box center [328, 66] width 4 height 4
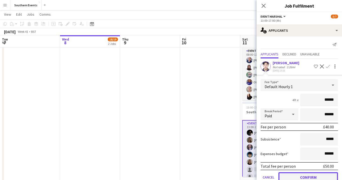
click at [312, 174] on button "Confirm" at bounding box center [308, 177] width 60 height 10
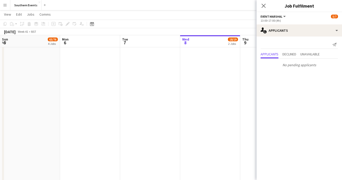
scroll to position [0, 120]
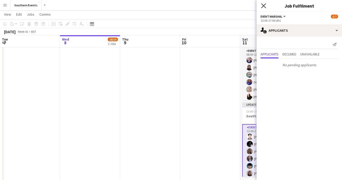
click at [264, 7] on icon "Close pop-in" at bounding box center [263, 5] width 5 height 5
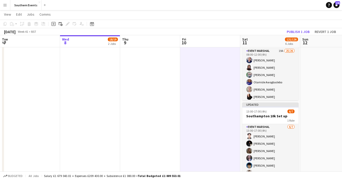
scroll to position [291, 0]
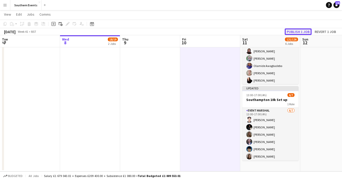
click at [291, 30] on button "Publish 1 job" at bounding box center [298, 31] width 27 height 7
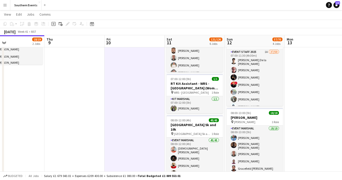
scroll to position [107, 0]
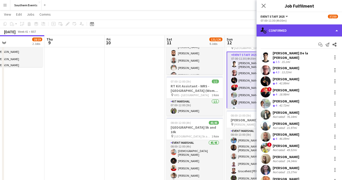
click at [316, 32] on div "single-neutral-actions-check-2 Confirmed" at bounding box center [298, 30] width 85 height 12
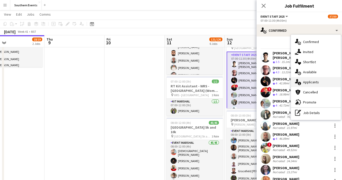
click at [311, 80] on span "Applicants" at bounding box center [311, 82] width 16 height 5
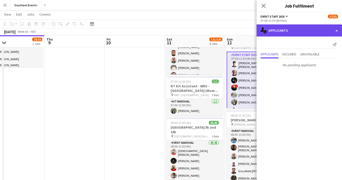
click at [306, 33] on div "single-neutral-actions-information Applicants" at bounding box center [298, 30] width 85 height 12
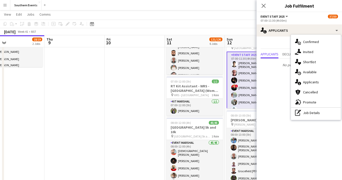
click at [307, 42] on span "Confirmed" at bounding box center [311, 41] width 16 height 5
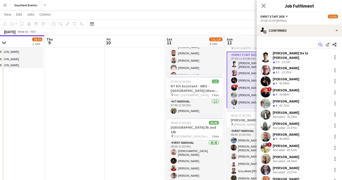
click at [320, 45] on icon at bounding box center [321, 45] width 3 height 3
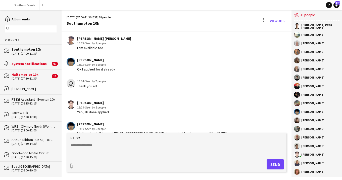
scroll to position [1119, 0]
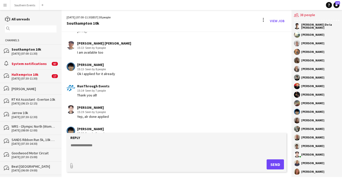
click at [113, 146] on textarea at bounding box center [177, 148] width 215 height 13
type textarea "**********"
click at [272, 163] on button "Send" at bounding box center [275, 164] width 17 height 10
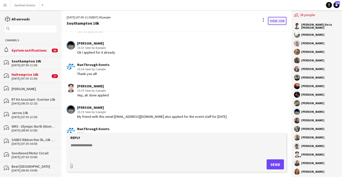
click at [280, 21] on link "View Job" at bounding box center [277, 21] width 19 height 8
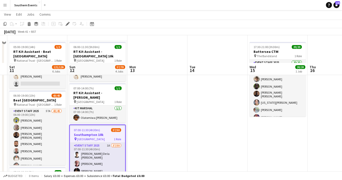
scroll to position [64, 0]
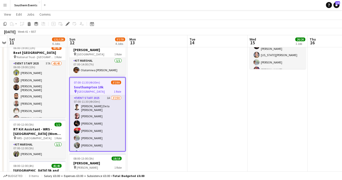
drag, startPoint x: 114, startPoint y: 123, endPoint x: 273, endPoint y: 78, distance: 164.8
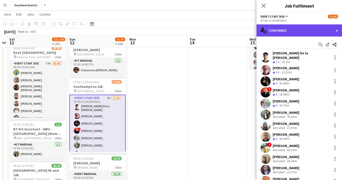
click at [320, 32] on div "single-neutral-actions-check-2 Confirmed" at bounding box center [298, 30] width 85 height 12
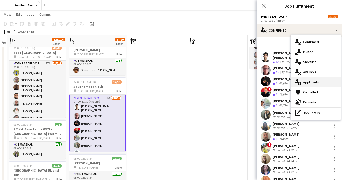
click at [306, 79] on div "single-neutral-actions-information Applicants" at bounding box center [316, 82] width 50 height 10
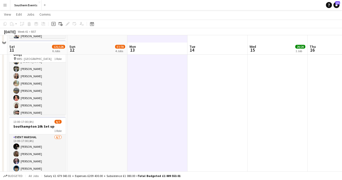
scroll to position [270, 0]
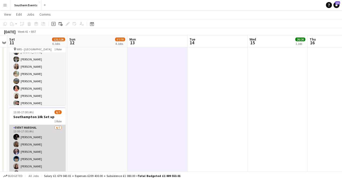
click at [48, 144] on app-card-role "Event Marshal 6/7 13:00-17:00 (4h) Harry Lynch Holly O’Connor Ella Shipley Lian…" at bounding box center [37, 155] width 56 height 61
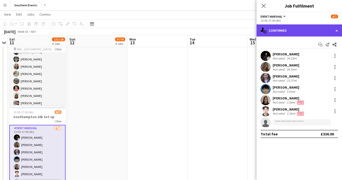
click at [324, 33] on div "single-neutral-actions-check-2 Confirmed" at bounding box center [298, 30] width 85 height 12
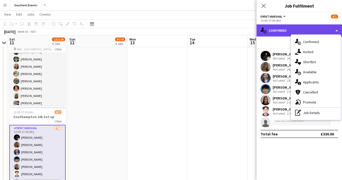
click at [324, 33] on div "single-neutral-actions-check-2 Confirmed" at bounding box center [298, 30] width 85 height 12
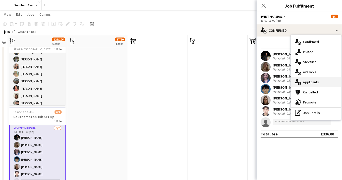
click at [318, 81] on div "single-neutral-actions-information Applicants" at bounding box center [316, 82] width 50 height 10
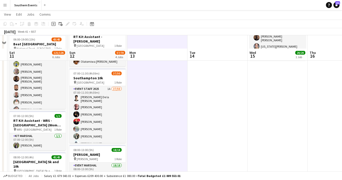
scroll to position [69, 0]
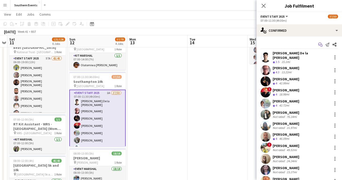
click at [321, 45] on icon "Start chat" at bounding box center [320, 44] width 4 height 4
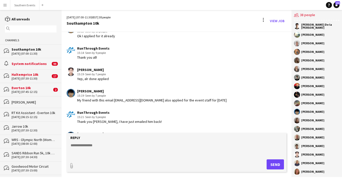
scroll to position [725, 0]
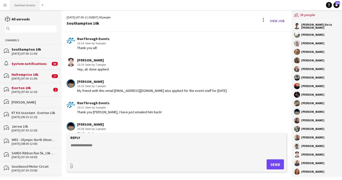
click at [32, 7] on button "Southern Events Close" at bounding box center [24, 5] width 29 height 10
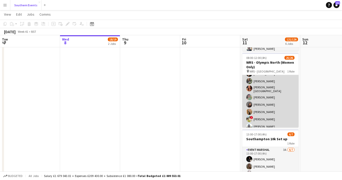
scroll to position [147, 0]
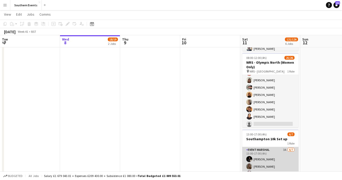
click at [276, 162] on app-card-role "Event Marshal 3A 6/7 13:00-17:00 (4h) Harry Lynch Holly O’Connor Ella Shipley L…" at bounding box center [270, 177] width 56 height 61
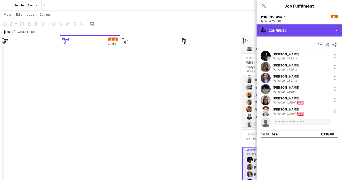
click at [309, 29] on div "single-neutral-actions-check-2 Confirmed" at bounding box center [298, 30] width 85 height 12
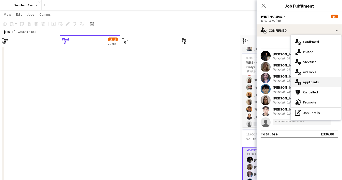
click at [309, 80] on span "Applicants" at bounding box center [311, 82] width 16 height 5
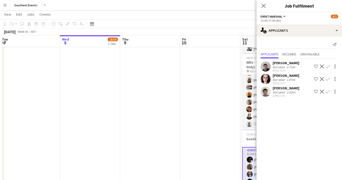
click at [328, 66] on app-icon "Confirm" at bounding box center [328, 66] width 4 height 4
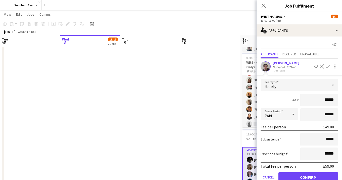
scroll to position [8, 0]
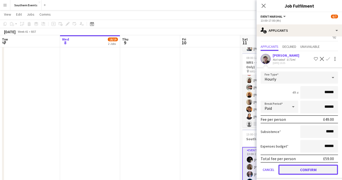
click at [306, 168] on button "Confirm" at bounding box center [308, 169] width 60 height 10
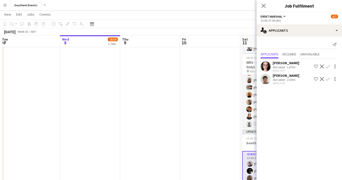
scroll to position [0, 0]
click at [326, 67] on app-icon "Confirm" at bounding box center [328, 66] width 4 height 4
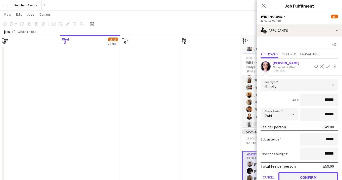
click at [316, 173] on button "Confirm" at bounding box center [308, 177] width 60 height 10
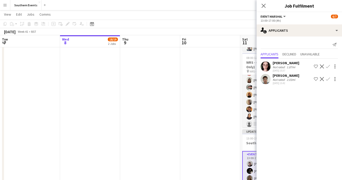
click at [265, 7] on icon "Close pop-in" at bounding box center [263, 6] width 4 height 4
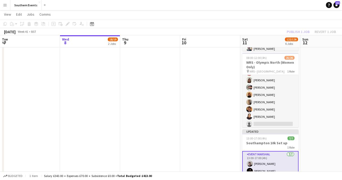
click at [220, 99] on app-date-cell at bounding box center [210, 11] width 60 height 406
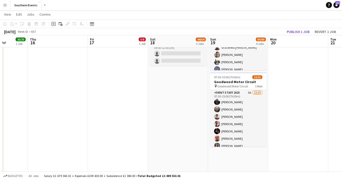
scroll to position [153, 0]
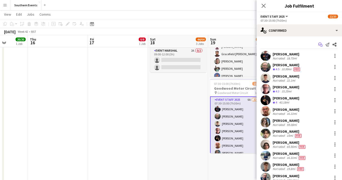
click at [321, 45] on icon "Start chat" at bounding box center [320, 44] width 4 height 4
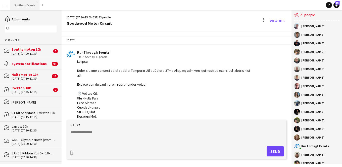
click at [25, 5] on button "Southern Events Close" at bounding box center [24, 5] width 29 height 10
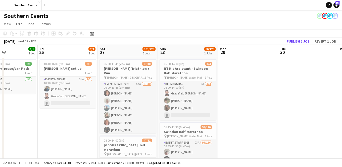
click at [5, 6] on app-icon "Menu" at bounding box center [5, 5] width 4 height 4
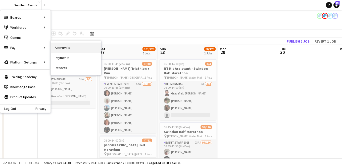
click at [63, 48] on link "Approvals" at bounding box center [76, 47] width 50 height 10
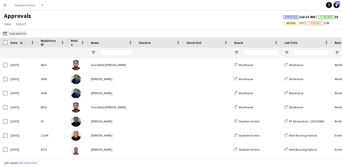
click at [12, 33] on button "This Month This Month" at bounding box center [14, 33] width 25 height 6
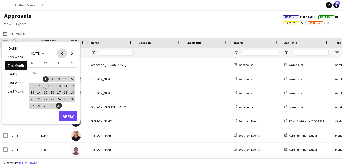
click at [61, 53] on span "Previous month" at bounding box center [62, 53] width 10 height 10
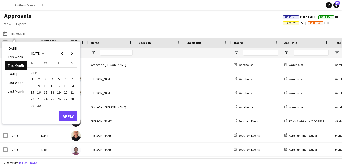
click at [60, 99] on span "26" at bounding box center [59, 99] width 6 height 6
click at [65, 99] on span "27" at bounding box center [66, 99] width 6 height 6
click at [66, 116] on button "Apply" at bounding box center [68, 116] width 19 height 10
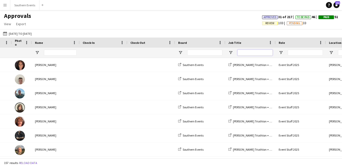
click at [245, 52] on input "Job Title Filter Input" at bounding box center [254, 52] width 35 height 6
click at [231, 52] on span "Open Filter Menu" at bounding box center [230, 52] width 5 height 5
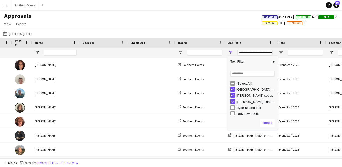
type input "**********"
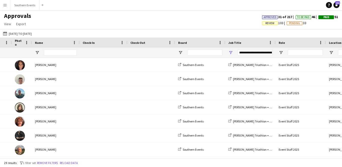
click at [227, 34] on div "This Month 26-09-2025 to 27-09-2025 Today This Week This Month Yesterday Last W…" at bounding box center [171, 33] width 342 height 8
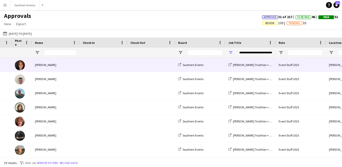
click at [43, 66] on div "[PERSON_NAME]" at bounding box center [56, 65] width 48 height 14
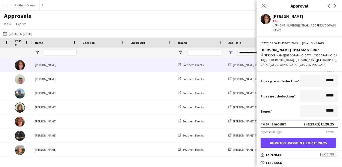
scroll to position [99, 0]
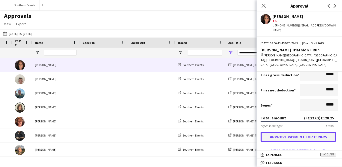
click at [290, 131] on button "Approve payment for £128.25" at bounding box center [297, 136] width 75 height 10
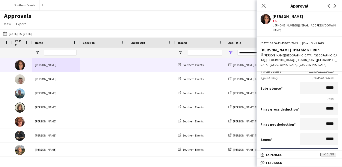
scroll to position [61, 0]
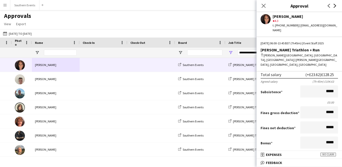
click at [335, 5] on icon at bounding box center [335, 6] width 3 height 4
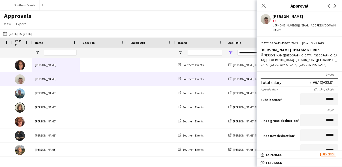
scroll to position [52, 0]
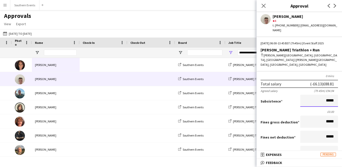
click at [328, 94] on input "*****" at bounding box center [319, 100] width 38 height 12
click at [333, 94] on input "*****" at bounding box center [319, 100] width 38 height 12
type input "**"
type input "*****"
click at [307, 110] on div "£0.00" at bounding box center [298, 112] width 77 height 4
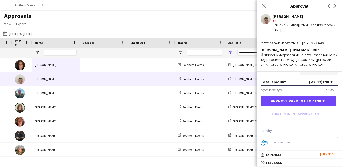
scroll to position [137, 0]
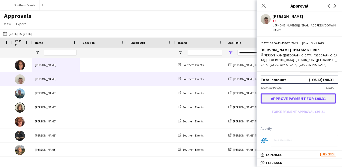
click at [308, 93] on button "Approve payment for £98.31" at bounding box center [297, 98] width 75 height 10
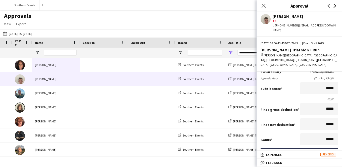
click at [335, 6] on icon at bounding box center [335, 6] width 3 height 4
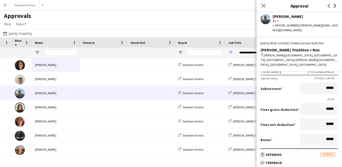
scroll to position [0, 0]
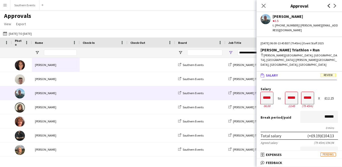
click at [328, 6] on icon "Previous" at bounding box center [329, 6] width 4 height 4
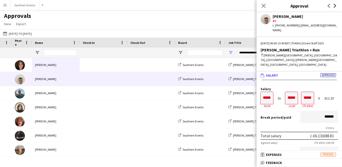
click at [335, 6] on icon at bounding box center [335, 6] width 3 height 4
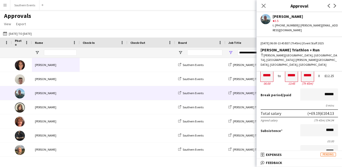
scroll to position [38, 0]
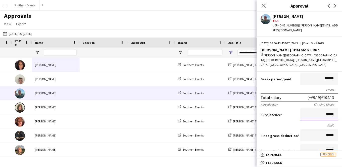
click at [334, 108] on input "*****" at bounding box center [319, 114] width 38 height 12
type input "**"
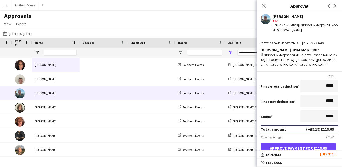
scroll to position [94, 0]
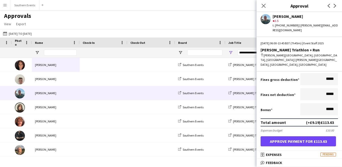
type input "*****"
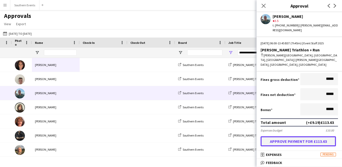
click at [297, 136] on button "Approve payment for £113.63" at bounding box center [297, 141] width 75 height 10
click at [334, 6] on icon "Next" at bounding box center [335, 6] width 4 height 4
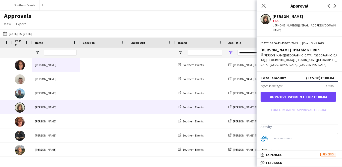
scroll to position [149, 0]
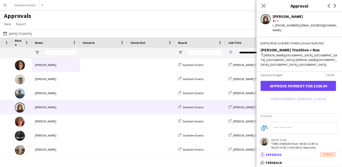
click at [295, 154] on mat-panel-title "receipt Expenses Pending" at bounding box center [297, 154] width 83 height 5
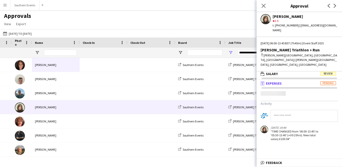
scroll to position [2, 0]
click at [302, 81] on mat-panel-title "receipt Expenses Pending" at bounding box center [297, 83] width 83 height 5
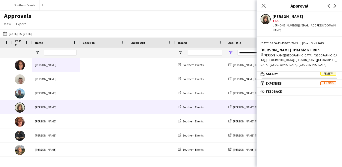
click at [298, 92] on mat-accordion "wallet Salary Review Salary ***** 06:00 to ***** 13:45 ***** (7h 45m) X £12.25 …" at bounding box center [298, 119] width 85 height 96
click at [310, 46] on div "Sat, 27 Sep 2025 | 06:00-13:45 BST (7h45m) | Event Staff 2025 Dorney Triathlon …" at bounding box center [298, 56] width 85 height 30
click at [295, 71] on mat-panel-title "wallet Salary Review" at bounding box center [297, 73] width 83 height 5
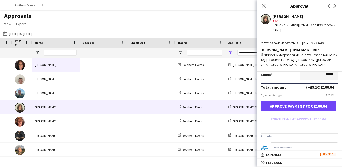
scroll to position [127, 0]
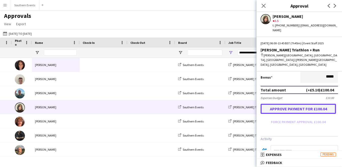
click at [292, 103] on button "Approve payment for £100.04" at bounding box center [297, 108] width 75 height 10
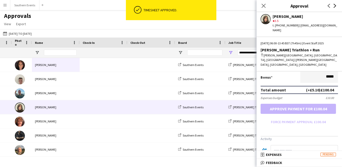
click at [335, 6] on icon "Next" at bounding box center [335, 6] width 4 height 4
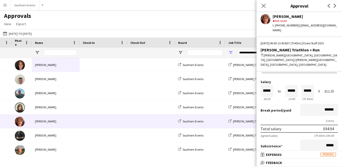
scroll to position [3, 0]
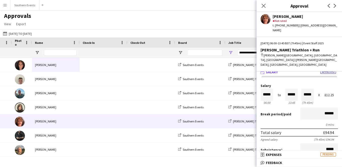
click at [325, 143] on input "*****" at bounding box center [319, 149] width 38 height 12
drag, startPoint x: 333, startPoint y: 136, endPoint x: 325, endPoint y: 136, distance: 7.5
click at [325, 143] on input "*****" at bounding box center [319, 149] width 38 height 12
click at [334, 143] on input "*****" at bounding box center [319, 149] width 38 height 12
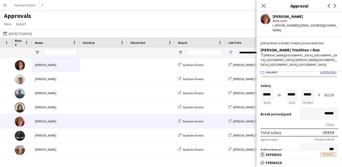
type input "**"
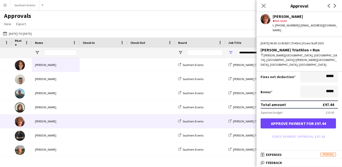
scroll to position [112, 0]
type input "*****"
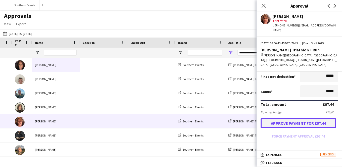
click at [310, 118] on button "Approve payment for £97.44" at bounding box center [297, 123] width 75 height 10
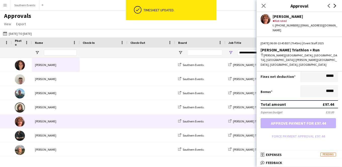
click at [334, 6] on icon "Next" at bounding box center [335, 6] width 4 height 4
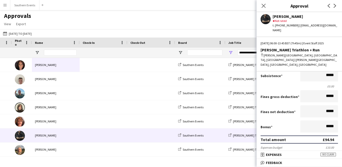
scroll to position [0, 0]
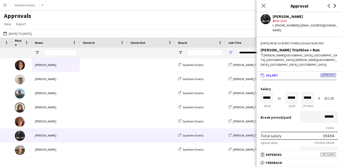
click at [335, 6] on icon at bounding box center [335, 6] width 3 height 4
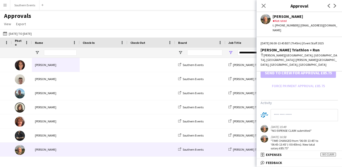
scroll to position [169, 0]
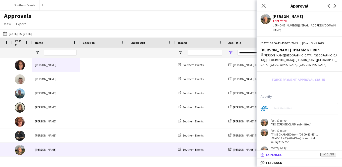
click at [285, 154] on mat-panel-title "receipt Expenses No claim" at bounding box center [297, 154] width 83 height 5
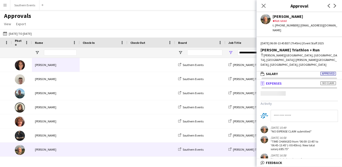
scroll to position [2, 0]
click at [300, 81] on mat-panel-title "receipt Expenses No claim" at bounding box center [297, 83] width 83 height 5
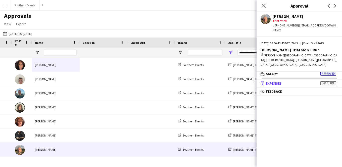
click at [298, 81] on mat-panel-title "receipt Expenses No claim" at bounding box center [297, 83] width 83 height 5
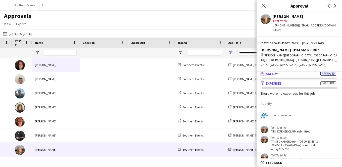
click at [307, 71] on mat-panel-title "wallet Salary Approved" at bounding box center [297, 73] width 83 height 5
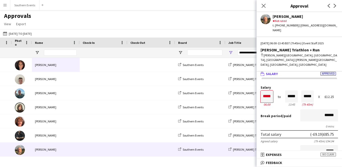
scroll to position [0, 0]
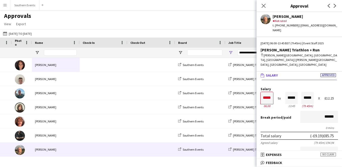
click at [333, 146] on input "*****" at bounding box center [319, 152] width 38 height 12
type input "**"
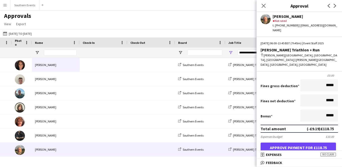
scroll to position [88, 0]
type input "******"
click at [302, 142] on button "Approve payment for £118.75" at bounding box center [297, 147] width 75 height 10
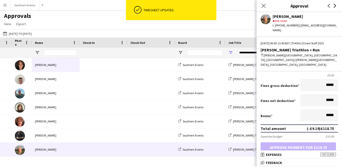
click at [335, 6] on icon at bounding box center [335, 6] width 3 height 4
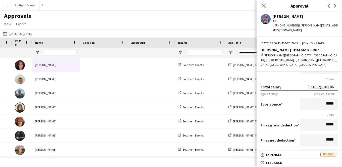
scroll to position [30, 0]
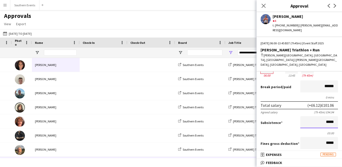
click at [329, 116] on input "*****" at bounding box center [319, 122] width 38 height 12
drag, startPoint x: 335, startPoint y: 108, endPoint x: 318, endPoint y: 108, distance: 17.3
click at [318, 116] on input "*****" at bounding box center [319, 122] width 38 height 12
click at [334, 116] on input "*****" at bounding box center [319, 122] width 38 height 12
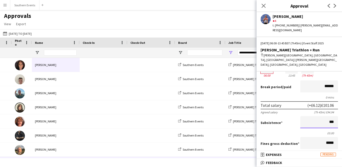
type input "**"
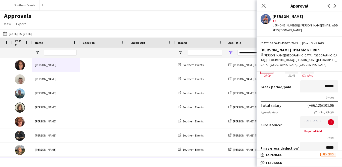
scroll to position [0, 0]
click at [320, 116] on input at bounding box center [319, 122] width 38 height 12
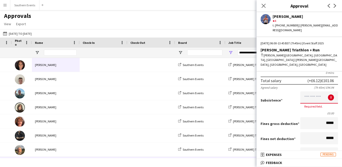
scroll to position [55, 0]
click at [318, 91] on input at bounding box center [319, 97] width 38 height 12
click at [316, 91] on input at bounding box center [319, 97] width 38 height 12
click at [325, 91] on input at bounding box center [319, 97] width 38 height 12
click at [319, 91] on input at bounding box center [319, 97] width 38 height 12
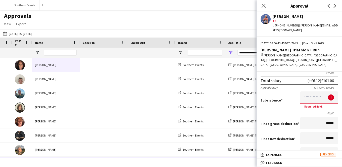
click at [319, 91] on input at bounding box center [319, 97] width 38 height 12
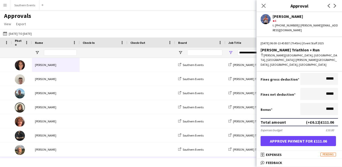
scroll to position [95, 0]
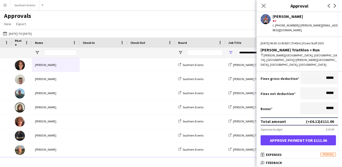
type input "******"
click at [304, 135] on button "Approve payment for £111.06" at bounding box center [297, 140] width 75 height 10
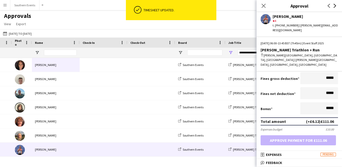
click at [335, 7] on icon "Next" at bounding box center [335, 6] width 4 height 4
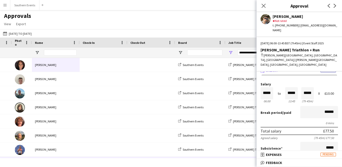
scroll to position [6, 0]
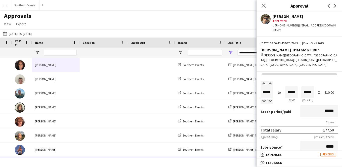
click at [267, 86] on input "*****" at bounding box center [266, 92] width 13 height 12
type input "*****"
click at [264, 81] on div at bounding box center [263, 83] width 6 height 5
type input "*****"
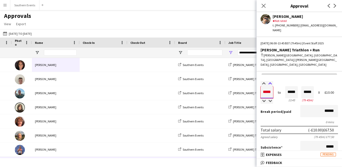
type input "*****"
click at [270, 81] on div at bounding box center [270, 83] width 6 height 5
type input "*****"
click at [270, 81] on div at bounding box center [270, 83] width 6 height 5
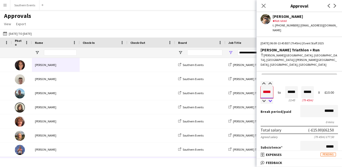
type input "*****"
click at [271, 98] on div at bounding box center [270, 100] width 6 height 5
click at [282, 88] on div "Salary ***** 06:00 to ***** 13:45 ***** (7h 45m) X £10.00" at bounding box center [298, 92] width 77 height 22
click at [269, 86] on input "*****" at bounding box center [266, 92] width 13 height 12
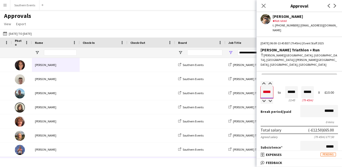
type input "*****"
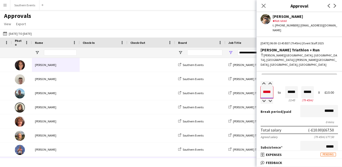
type input "*****"
click at [290, 105] on div "Break period /paid ******" at bounding box center [298, 111] width 77 height 13
click at [295, 86] on input "*****" at bounding box center [291, 92] width 13 height 12
type input "*****"
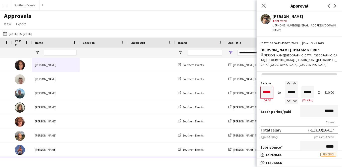
type input "*****"
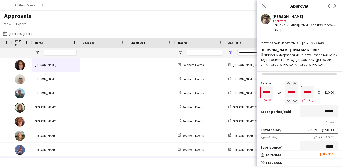
type input "*****"
click at [291, 105] on div "Break period /paid ******" at bounding box center [298, 111] width 77 height 13
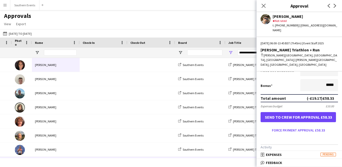
scroll to position [124, 0]
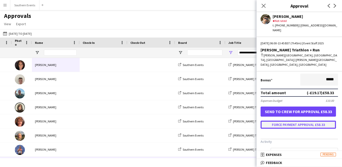
click at [305, 120] on button "Force payment approval £58.33" at bounding box center [297, 124] width 75 height 8
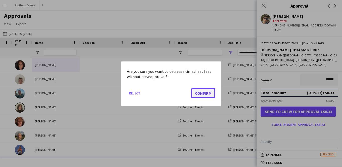
click at [207, 92] on button "Confirm" at bounding box center [203, 93] width 24 height 10
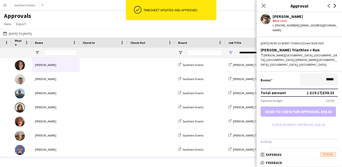
click at [335, 7] on icon at bounding box center [335, 6] width 3 height 4
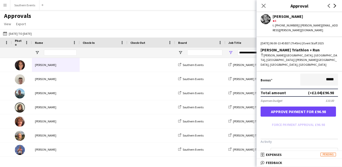
scroll to position [0, 0]
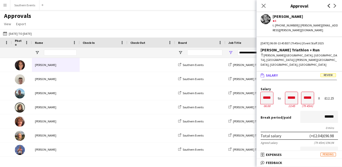
click at [328, 5] on icon at bounding box center [329, 6] width 3 height 4
click at [335, 7] on icon "Next" at bounding box center [335, 6] width 4 height 4
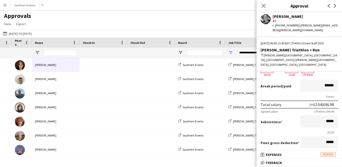
scroll to position [26, 0]
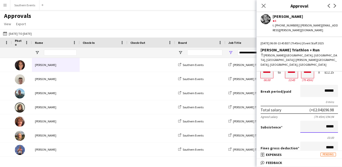
click at [333, 120] on input "*****" at bounding box center [319, 126] width 38 height 12
type input "**"
type input "*****"
click at [293, 135] on div "£0.00" at bounding box center [298, 137] width 77 height 4
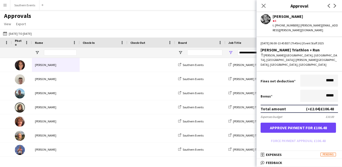
scroll to position [111, 0]
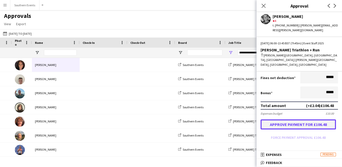
click at [300, 119] on button "Approve payment for £106.48" at bounding box center [297, 124] width 75 height 10
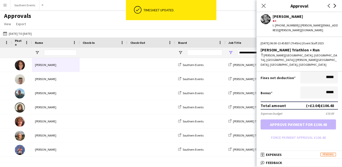
click at [336, 7] on icon "Next" at bounding box center [335, 6] width 4 height 4
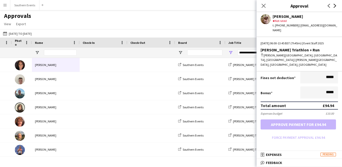
scroll to position [0, 0]
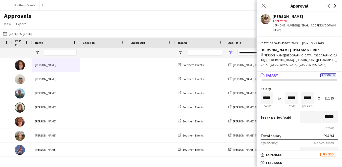
click at [335, 6] on icon at bounding box center [335, 6] width 3 height 4
click at [334, 7] on icon "Next" at bounding box center [335, 6] width 4 height 4
click at [335, 7] on icon at bounding box center [335, 6] width 3 height 4
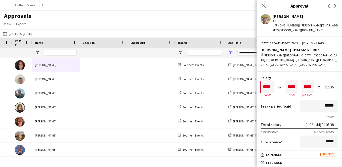
scroll to position [12, 0]
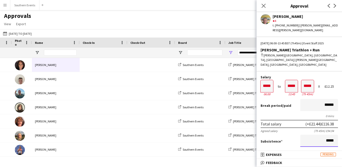
click at [325, 134] on input "*****" at bounding box center [319, 140] width 38 height 12
type input "**"
click at [318, 134] on input at bounding box center [319, 140] width 38 height 12
click at [322, 134] on input at bounding box center [319, 140] width 38 height 12
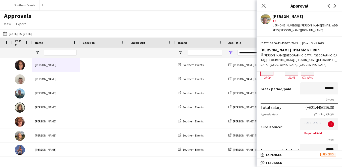
scroll to position [30, 0]
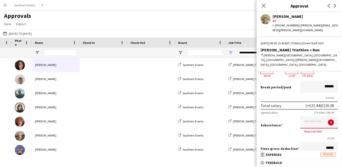
click at [334, 116] on input at bounding box center [319, 122] width 38 height 12
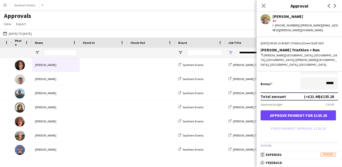
scroll to position [125, 0]
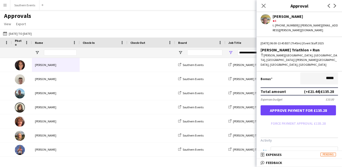
type input "******"
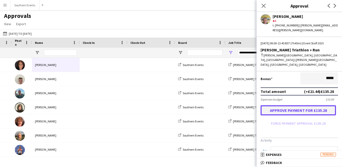
click at [305, 105] on button "Approve payment for £135.28" at bounding box center [297, 110] width 75 height 10
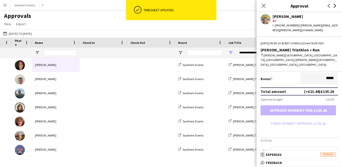
click at [335, 6] on icon at bounding box center [335, 6] width 3 height 4
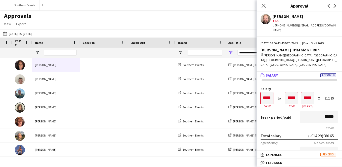
scroll to position [0, 0]
click at [326, 146] on input "*****" at bounding box center [319, 152] width 38 height 12
click at [335, 146] on input "*****" at bounding box center [319, 152] width 38 height 12
type input "**"
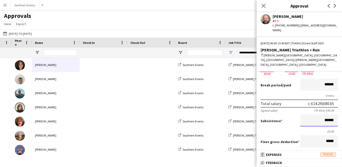
scroll to position [27, 0]
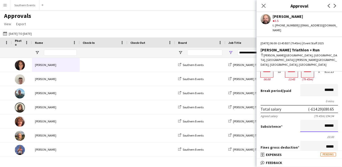
type input "******"
click at [285, 135] on div "£0.00" at bounding box center [298, 137] width 77 height 4
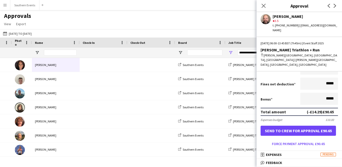
scroll to position [107, 0]
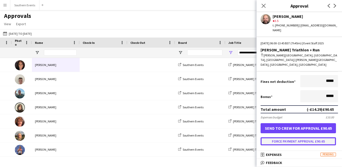
click at [294, 137] on button "Force payment approval £90.65" at bounding box center [297, 141] width 75 height 8
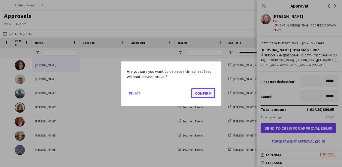
click at [208, 93] on button "Confirm" at bounding box center [203, 93] width 24 height 10
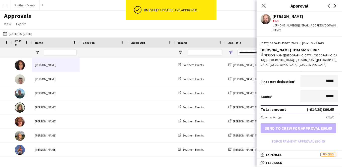
click at [335, 6] on icon at bounding box center [335, 6] width 3 height 4
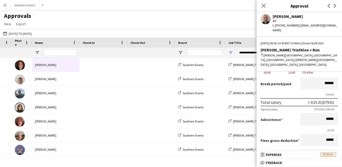
scroll to position [30, 0]
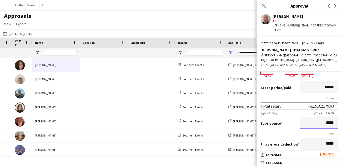
click at [334, 117] on input "*****" at bounding box center [319, 123] width 38 height 12
type input "**"
type input "******"
click at [292, 132] on div "£0.00" at bounding box center [298, 134] width 77 height 4
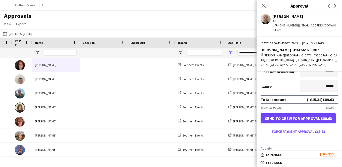
scroll to position [117, 0]
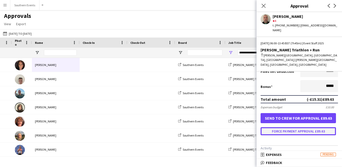
click at [299, 127] on button "Force payment approval £89.63" at bounding box center [297, 131] width 75 height 8
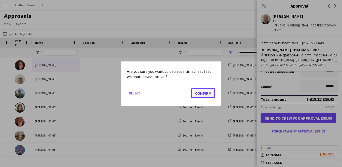
click at [209, 92] on button "Confirm" at bounding box center [203, 93] width 24 height 10
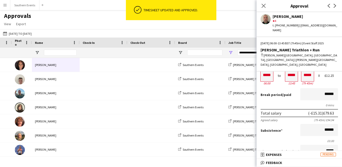
scroll to position [0, 0]
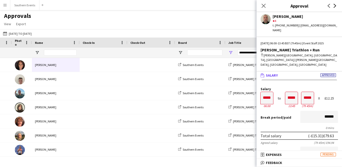
click at [335, 6] on icon at bounding box center [335, 6] width 3 height 4
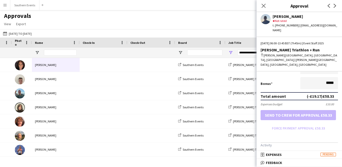
scroll to position [145, 0]
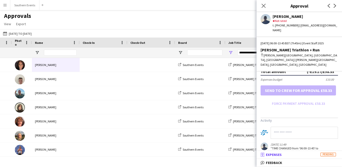
click at [299, 155] on mat-panel-title "receipt Expenses Pending" at bounding box center [297, 154] width 83 height 5
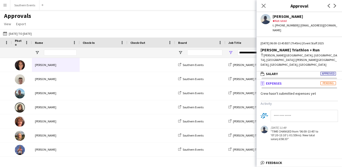
scroll to position [2, 0]
click at [303, 81] on mat-panel-title "receipt Expenses Pending" at bounding box center [297, 83] width 83 height 5
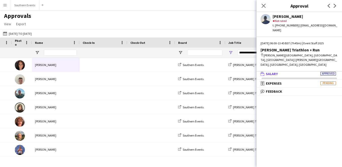
click at [299, 71] on mat-panel-title "wallet Salary Approved" at bounding box center [297, 73] width 83 height 5
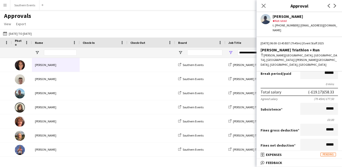
scroll to position [0, 0]
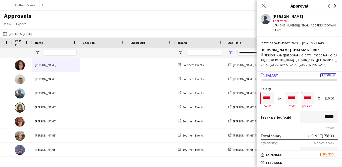
click at [335, 5] on icon at bounding box center [335, 6] width 3 height 4
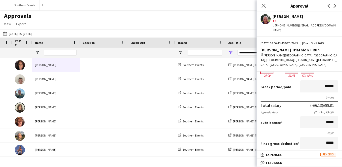
scroll to position [8, 0]
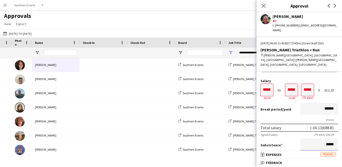
click at [335, 138] on input "*****" at bounding box center [319, 144] width 38 height 12
type input "**"
type input "******"
click at [286, 138] on form "Salary ***** 06:00 to ***** 13:45 ***** (7h 45m) X £12.25 Break period /paid **…" at bounding box center [298, 161] width 85 height 165
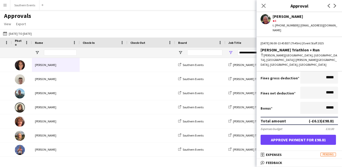
scroll to position [111, 0]
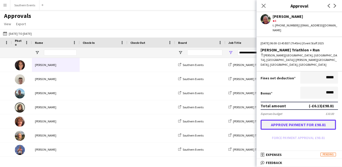
click at [309, 119] on button "Approve payment for £98.81" at bounding box center [297, 124] width 75 height 10
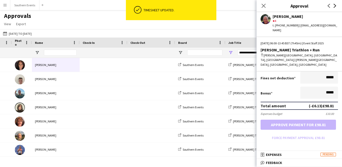
click at [335, 6] on icon at bounding box center [335, 6] width 3 height 4
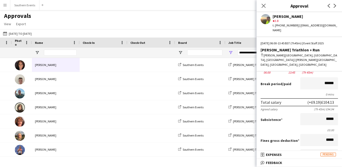
scroll to position [0, 0]
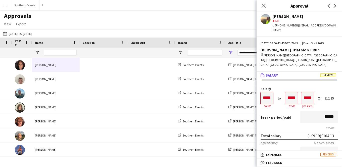
click at [327, 146] on input "*****" at bounding box center [319, 152] width 38 height 12
type input "******"
click at [295, 146] on div "Subsistence ******" at bounding box center [298, 152] width 77 height 13
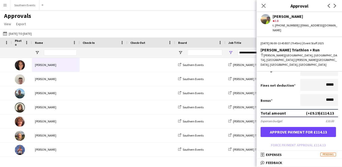
scroll to position [104, 0]
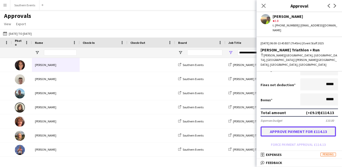
click at [309, 126] on button "Approve payment for £114.13" at bounding box center [297, 131] width 75 height 10
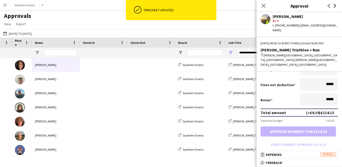
click at [335, 7] on icon "Next" at bounding box center [335, 6] width 4 height 4
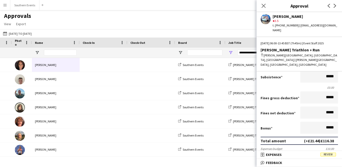
scroll to position [0, 0]
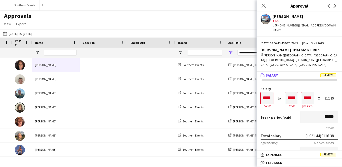
click at [327, 146] on input "*****" at bounding box center [319, 152] width 38 height 12
click at [293, 146] on div "Subsistence ******" at bounding box center [298, 152] width 77 height 13
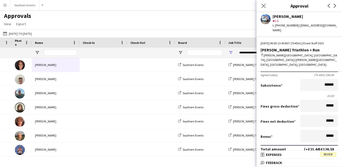
scroll to position [66, 0]
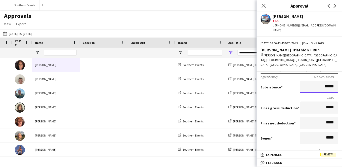
click at [336, 80] on input "******" at bounding box center [319, 86] width 38 height 12
drag, startPoint x: 335, startPoint y: 73, endPoint x: 326, endPoint y: 73, distance: 9.0
click at [326, 80] on input "******" at bounding box center [319, 86] width 38 height 12
type input "*****"
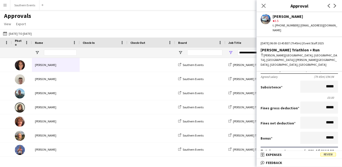
click at [296, 95] on div "£0.00" at bounding box center [298, 97] width 77 height 4
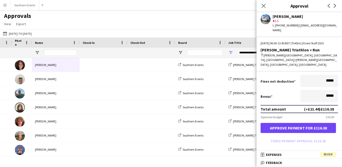
scroll to position [112, 0]
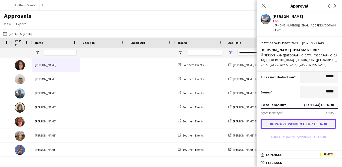
click at [298, 118] on button "Approve payment for £116.38" at bounding box center [297, 123] width 75 height 10
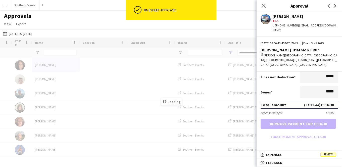
click at [297, 111] on form "Salary ***** 06:00 to ***** 13:45 ***** (7h 45m) X £12.25 Break period /paid **…" at bounding box center [298, 57] width 85 height 165
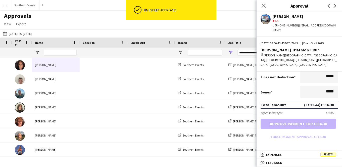
scroll to position [116, 0]
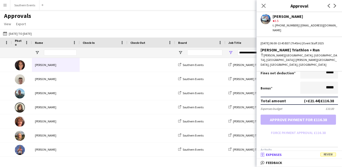
click at [295, 154] on mat-panel-title "receipt Expenses Review" at bounding box center [297, 154] width 83 height 5
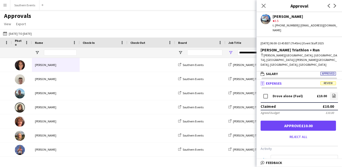
scroll to position [2, 0]
click at [335, 93] on icon "file-image" at bounding box center [334, 95] width 4 height 4
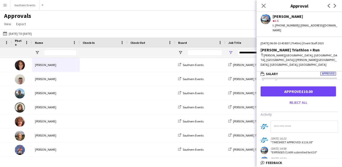
scroll to position [40, 0]
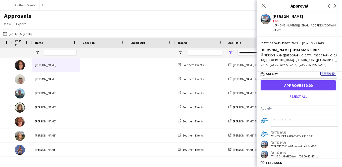
click at [299, 114] on input at bounding box center [304, 120] width 67 height 12
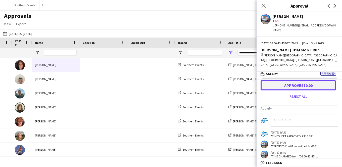
click at [310, 80] on button "Approve £10.00" at bounding box center [297, 85] width 75 height 10
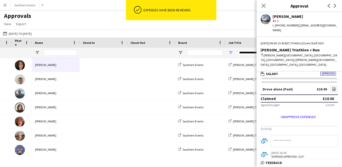
scroll to position [6, 0]
click at [312, 134] on input at bounding box center [304, 140] width 67 height 12
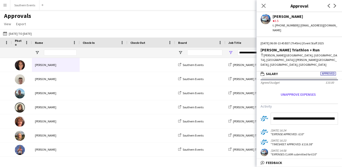
scroll to position [28, 0]
type input "**********"
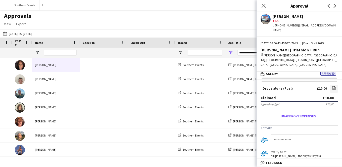
scroll to position [0, 0]
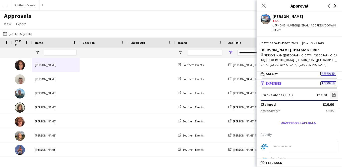
click at [334, 6] on icon "Next" at bounding box center [335, 6] width 4 height 4
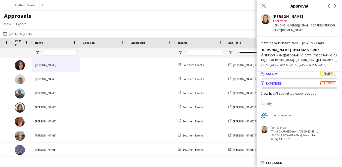
click at [308, 71] on mat-panel-title "wallet Salary Review" at bounding box center [297, 73] width 83 height 5
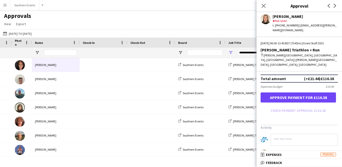
scroll to position [145, 0]
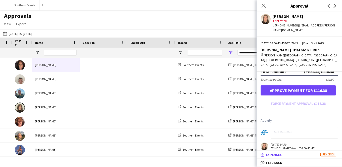
click at [312, 154] on mat-panel-title "receipt Expenses Pending" at bounding box center [297, 154] width 83 height 5
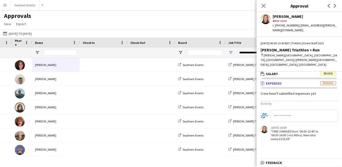
scroll to position [2, 0]
click at [304, 71] on mat-panel-title "wallet Salary Review" at bounding box center [297, 73] width 83 height 5
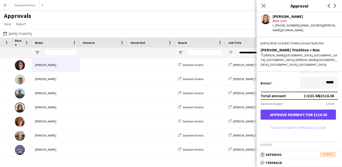
scroll to position [139, 0]
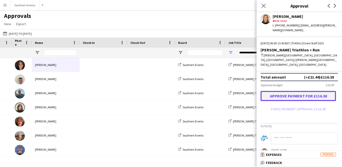
click at [316, 91] on button "Approve payment for £116.38" at bounding box center [297, 96] width 75 height 10
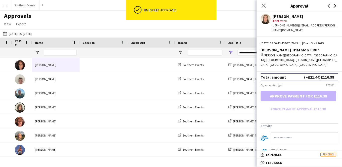
click at [334, 7] on icon at bounding box center [335, 6] width 3 height 4
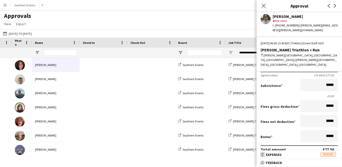
scroll to position [0, 0]
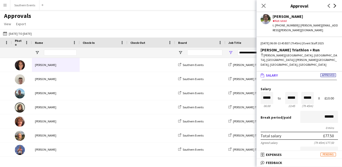
click at [335, 6] on icon at bounding box center [335, 6] width 3 height 4
click at [266, 92] on input "*****" at bounding box center [266, 98] width 13 height 12
type input "*****"
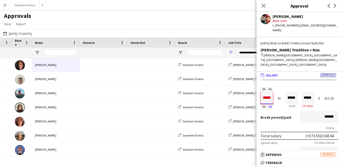
type input "*****"
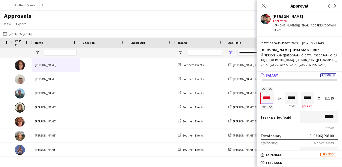
type input "*****"
click at [296, 92] on input "*****" at bounding box center [291, 98] width 13 height 12
type input "*****"
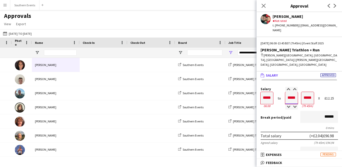
type input "*****"
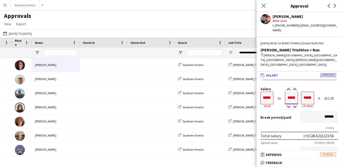
type input "*****"
click at [294, 111] on div "Break period /paid ******" at bounding box center [298, 117] width 77 height 13
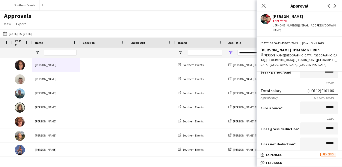
scroll to position [43, 0]
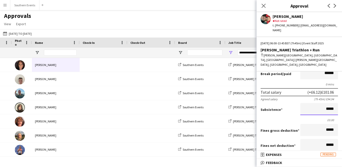
click at [327, 103] on input "*****" at bounding box center [319, 109] width 38 height 12
type input "******"
click at [293, 118] on div "£0.00" at bounding box center [298, 120] width 77 height 4
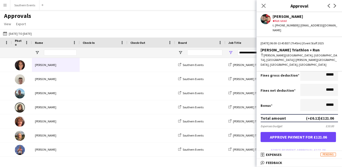
scroll to position [101, 0]
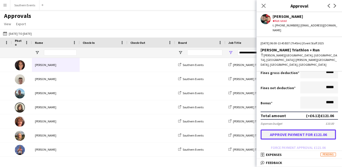
click at [306, 129] on button "Approve payment for £121.06" at bounding box center [297, 134] width 75 height 10
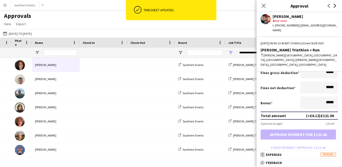
click at [334, 6] on icon "Next" at bounding box center [335, 6] width 4 height 4
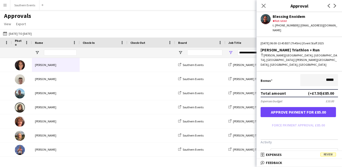
scroll to position [122, 0]
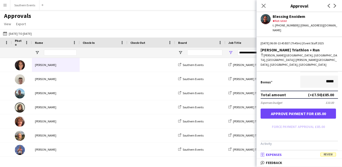
click at [298, 154] on mat-panel-title "receipt Expenses Review" at bounding box center [297, 154] width 83 height 5
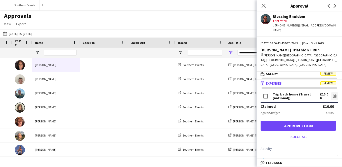
scroll to position [2, 0]
click at [334, 93] on icon "file-image" at bounding box center [335, 95] width 4 height 4
click at [301, 120] on button "Approve £10.00" at bounding box center [297, 125] width 75 height 10
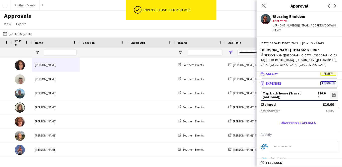
click at [308, 71] on mat-panel-title "wallet Salary Review" at bounding box center [297, 73] width 83 height 5
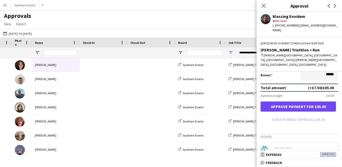
scroll to position [128, 0]
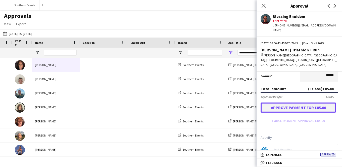
click at [313, 102] on button "Approve payment for £85.00" at bounding box center [297, 107] width 75 height 10
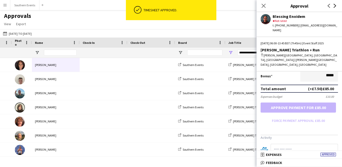
click at [335, 7] on icon "Next" at bounding box center [335, 6] width 4 height 4
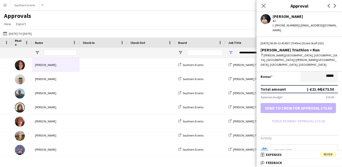
scroll to position [155, 0]
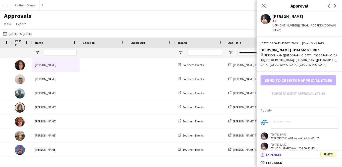
click at [309, 152] on mat-panel-title "receipt Expenses Review" at bounding box center [297, 154] width 83 height 5
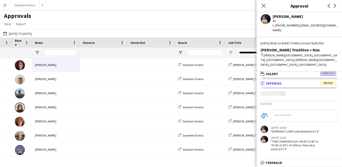
scroll to position [2, 0]
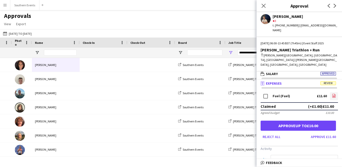
click at [332, 93] on icon "file-image" at bounding box center [334, 95] width 4 height 4
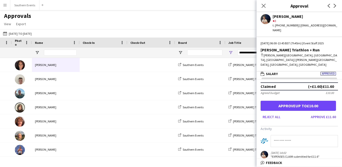
scroll to position [24, 0]
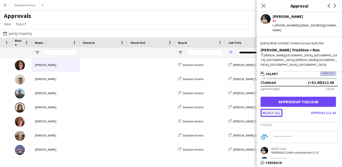
click at [272, 109] on button "Reject all" at bounding box center [271, 113] width 22 height 8
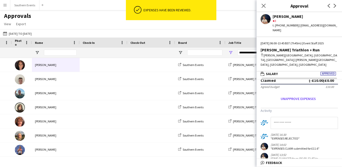
scroll to position [0, 0]
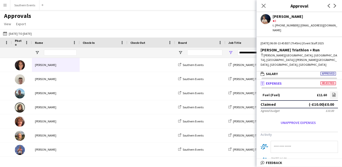
click at [291, 140] on input at bounding box center [304, 146] width 67 height 12
click at [284, 140] on input at bounding box center [304, 146] width 67 height 12
click at [292, 140] on input at bounding box center [304, 146] width 67 height 12
click at [290, 140] on input at bounding box center [304, 146] width 67 height 12
click at [298, 140] on input at bounding box center [304, 146] width 67 height 12
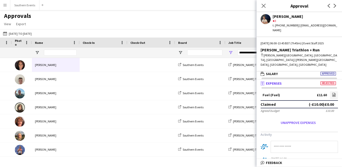
click at [289, 140] on input at bounding box center [304, 146] width 67 height 12
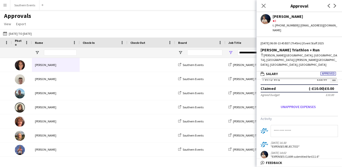
click at [287, 125] on input at bounding box center [304, 131] width 67 height 12
click at [299, 125] on input at bounding box center [304, 131] width 67 height 12
click at [290, 125] on input at bounding box center [304, 131] width 67 height 12
click at [295, 125] on input at bounding box center [304, 131] width 67 height 12
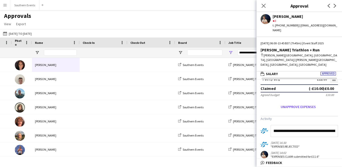
click at [334, 125] on input "**********" at bounding box center [304, 131] width 67 height 12
click at [335, 125] on input "**********" at bounding box center [304, 131] width 67 height 12
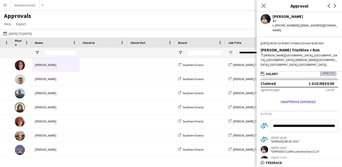
scroll to position [26, 0]
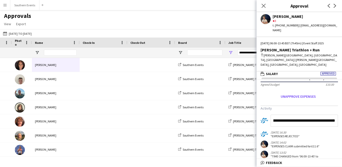
type input "**********"
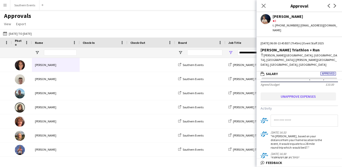
scroll to position [0, 0]
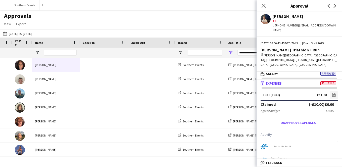
click at [302, 71] on mat-expansion-panel "wallet Salary Approved Salary ***** 06:00 to ***** 13:45 ***** (7h 45m) X £12.2…" at bounding box center [298, 75] width 85 height 8
click at [304, 71] on mat-panel-title "wallet Salary Approved" at bounding box center [297, 73] width 83 height 5
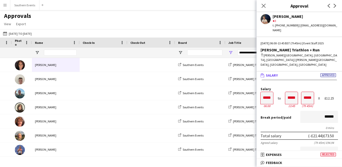
click at [328, 146] on input "*****" at bounding box center [319, 152] width 38 height 12
type input "**"
type input "*****"
click at [293, 131] on div "Total salary (-£21.44) £73.50" at bounding box center [298, 135] width 77 height 8
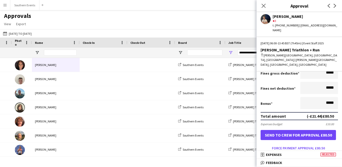
scroll to position [109, 0]
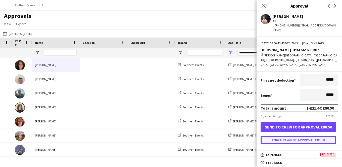
click at [299, 136] on button "Force payment approval £80.50" at bounding box center [297, 140] width 75 height 8
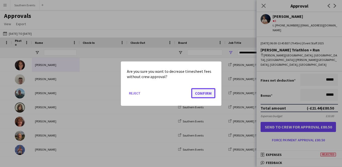
click at [207, 92] on button "Confirm" at bounding box center [203, 93] width 24 height 10
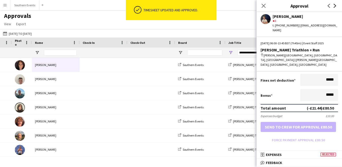
click at [336, 7] on icon "Next" at bounding box center [335, 6] width 4 height 4
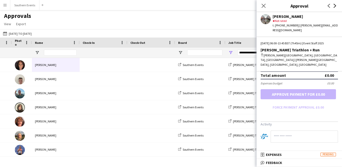
scroll to position [0, 0]
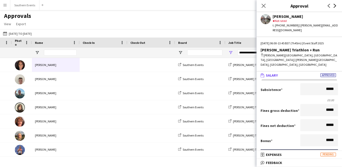
click at [335, 6] on icon at bounding box center [335, 6] width 3 height 4
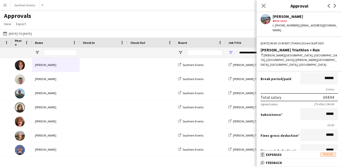
scroll to position [30, 0]
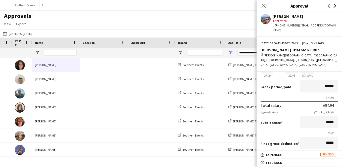
click at [335, 5] on icon at bounding box center [335, 6] width 3 height 4
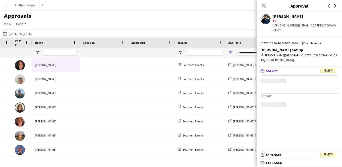
scroll to position [0, 0]
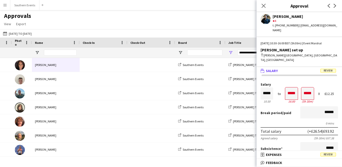
click at [309, 53] on div "Fri, 26 Sep 2025 | 10:30-16:00 BST (5h30m) | Event Marshal Dorney set up map-ma…" at bounding box center [298, 53] width 85 height 25
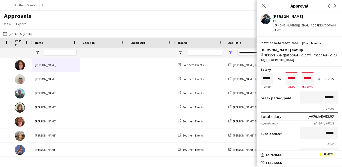
scroll to position [14, 0]
click at [328, 127] on input "*****" at bounding box center [319, 133] width 38 height 12
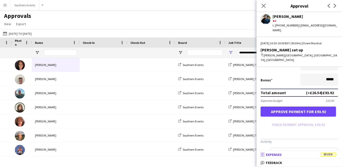
scroll to position [0, 0]
click at [296, 155] on mat-panel-title "receipt Expenses Review" at bounding box center [297, 154] width 83 height 5
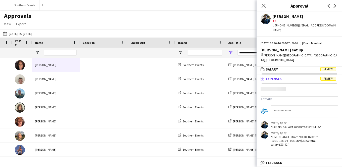
scroll to position [2, 0]
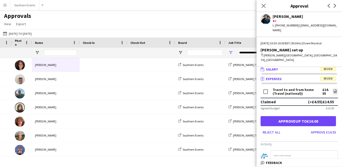
click at [306, 67] on mat-panel-title "wallet Salary Review" at bounding box center [297, 69] width 83 height 5
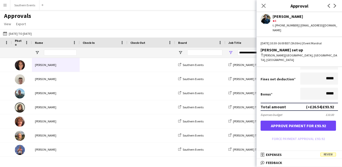
scroll to position [125, 0]
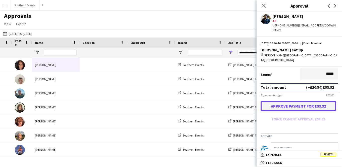
click at [309, 101] on button "Approve payment for £93.92" at bounding box center [297, 106] width 75 height 10
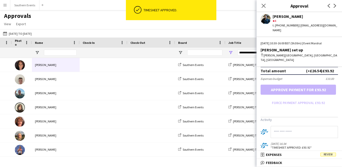
scroll to position [146, 0]
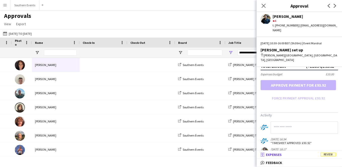
click at [296, 153] on mat-panel-title "receipt Expenses Review" at bounding box center [297, 154] width 83 height 5
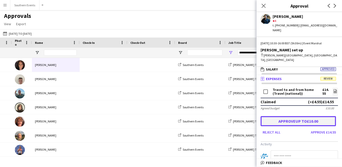
click at [299, 116] on button "Approve up to £10.00" at bounding box center [297, 121] width 75 height 10
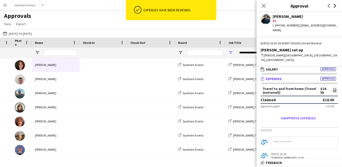
click at [334, 7] on icon at bounding box center [335, 6] width 3 height 4
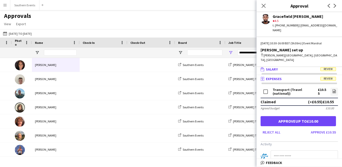
click at [306, 67] on mat-panel-title "wallet Salary Review" at bounding box center [297, 69] width 83 height 5
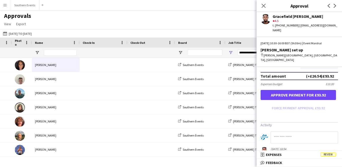
scroll to position [134, 0]
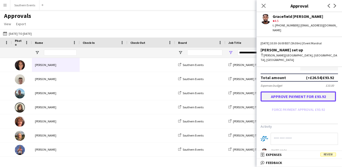
click at [298, 91] on button "Approve payment for £93.92" at bounding box center [297, 96] width 75 height 10
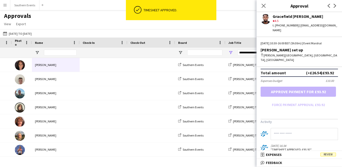
scroll to position [139, 0]
click at [315, 155] on mat-panel-title "receipt Expenses Review" at bounding box center [297, 154] width 83 height 5
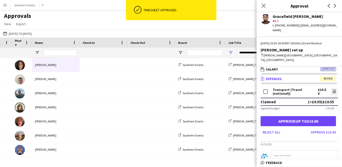
scroll to position [2, 0]
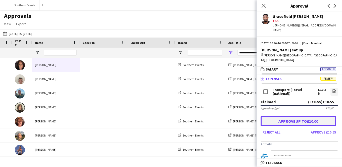
click at [304, 116] on button "Approve up to £10.00" at bounding box center [297, 121] width 75 height 10
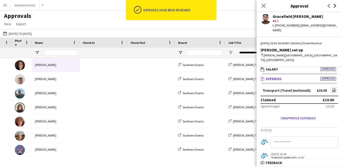
click at [333, 7] on icon "Next" at bounding box center [335, 6] width 4 height 4
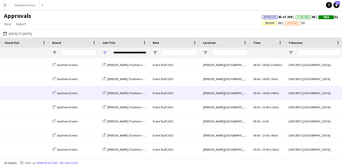
scroll to position [0, 182]
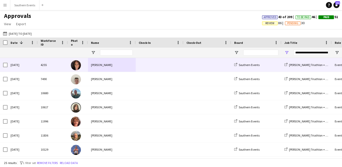
click at [122, 66] on div "[PERSON_NAME]" at bounding box center [112, 65] width 48 height 14
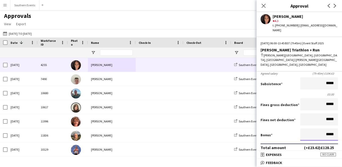
click at [315, 128] on input "*****" at bounding box center [319, 134] width 38 height 12
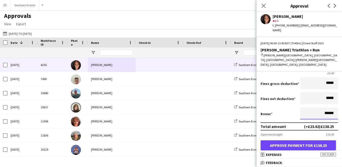
click at [334, 107] on input "******" at bounding box center [319, 113] width 38 height 12
type input "******"
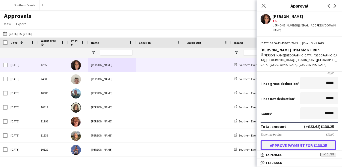
click at [303, 140] on button "Approve payment for £138.25" at bounding box center [297, 145] width 75 height 10
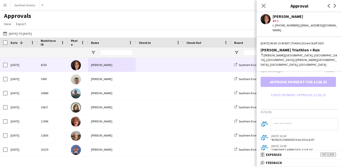
click at [311, 118] on input at bounding box center [304, 124] width 67 height 12
type input "**********"
click at [315, 109] on h3 "Activity" at bounding box center [298, 111] width 77 height 5
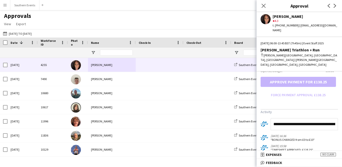
click at [323, 118] on input "**********" at bounding box center [304, 124] width 67 height 12
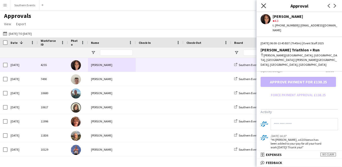
click at [265, 7] on icon at bounding box center [263, 5] width 5 height 5
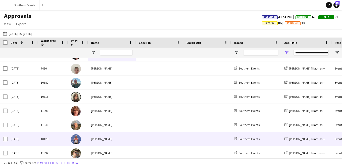
scroll to position [14, 0]
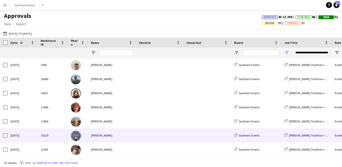
click at [116, 135] on div "[PERSON_NAME]" at bounding box center [112, 135] width 48 height 14
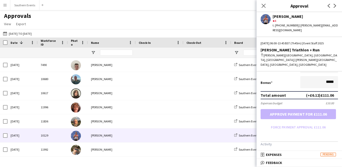
scroll to position [110, 0]
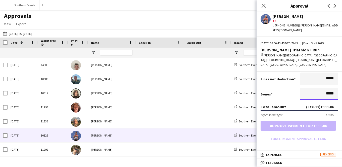
click at [329, 87] on input "*****" at bounding box center [319, 93] width 38 height 12
click at [327, 87] on input "*****" at bounding box center [319, 93] width 38 height 12
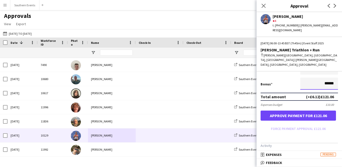
scroll to position [123, 0]
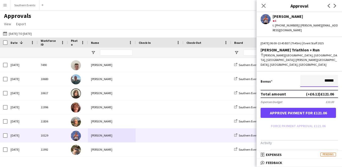
type input "******"
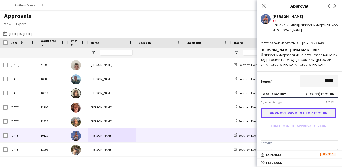
click at [306, 108] on button "Approve payment for £121.06" at bounding box center [297, 113] width 75 height 10
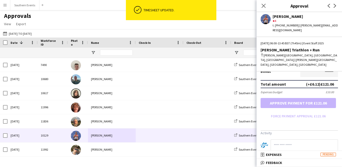
scroll to position [139, 0]
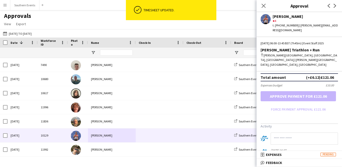
click at [296, 132] on input at bounding box center [304, 138] width 67 height 12
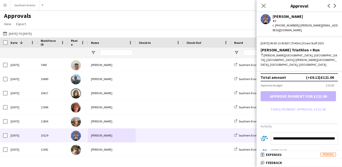
scroll to position [0, 96]
type input "**********"
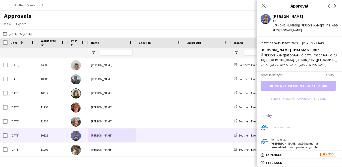
scroll to position [145, 0]
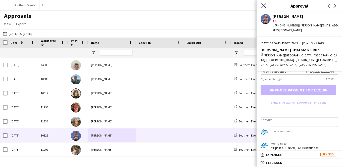
click at [264, 6] on icon at bounding box center [263, 5] width 5 height 5
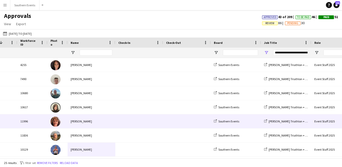
scroll to position [0, 38]
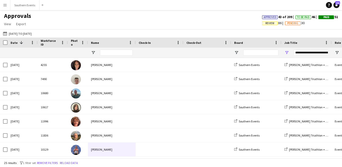
click at [6, 5] on app-icon "Menu" at bounding box center [5, 5] width 4 height 4
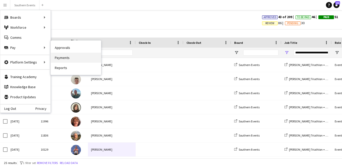
click at [70, 57] on link "Payments" at bounding box center [76, 57] width 50 height 10
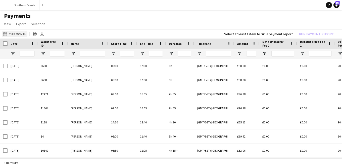
click at [23, 34] on button "This Month This Month" at bounding box center [14, 34] width 25 height 6
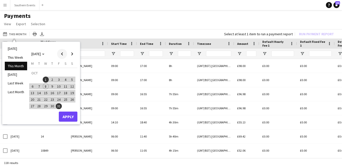
click at [62, 54] on span "Previous month" at bounding box center [62, 54] width 10 height 10
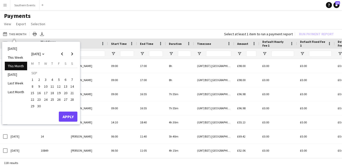
click at [59, 98] on span "26" at bounding box center [59, 99] width 6 height 6
click at [64, 98] on span "27" at bounding box center [66, 99] width 6 height 6
click at [67, 117] on button "Apply" at bounding box center [68, 116] width 19 height 10
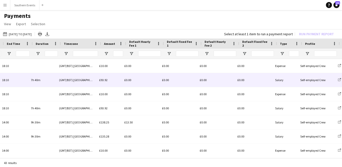
scroll to position [0, 148]
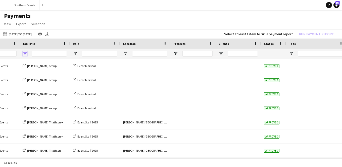
click at [25, 54] on span "Open Filter Menu" at bounding box center [25, 53] width 5 height 5
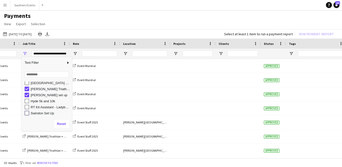
type input "**********"
click at [93, 33] on div "This Month 26-09-2025 to 27-09-2025 Today This Week This Month Yesterday Last W…" at bounding box center [171, 33] width 342 height 9
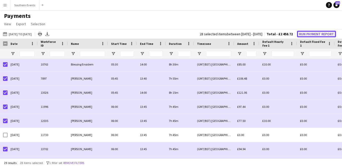
click at [307, 34] on button "Run Payment Report" at bounding box center [316, 34] width 39 height 7
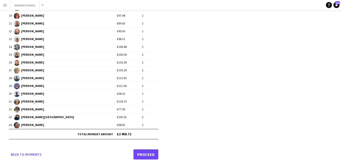
drag, startPoint x: 123, startPoint y: 134, endPoint x: 108, endPoint y: 134, distance: 15.1
click at [108, 134] on tr "Total payment amount £2 458.72" at bounding box center [83, 134] width 149 height 10
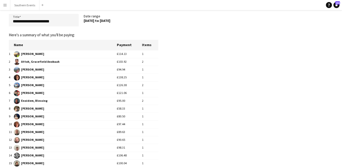
click at [203, 75] on app-pay-new-report "**********" at bounding box center [171, 134] width 342 height 282
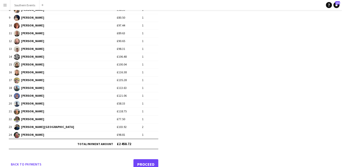
scroll to position [125, 0]
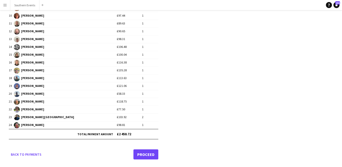
drag, startPoint x: 123, startPoint y: 134, endPoint x: 108, endPoint y: 134, distance: 15.3
click at [117, 134] on td "£2 458.72" at bounding box center [137, 134] width 41 height 10
copy td "£2 458.72"
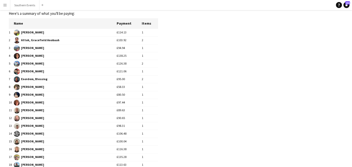
scroll to position [0, 0]
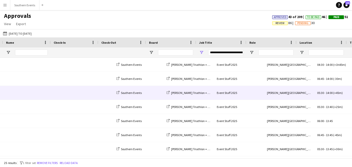
scroll to position [0, 118]
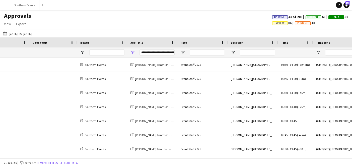
click at [163, 54] on div "**********" at bounding box center [157, 52] width 35 height 6
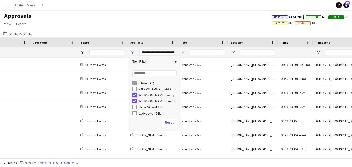
type input "**********"
click at [152, 32] on div "26-09-2025 to 27-09-2025 26-09-2025 to 27-09-2025 Today This Week This Month Ye…" at bounding box center [176, 33] width 352 height 8
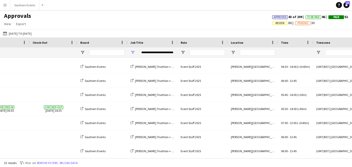
scroll to position [223, 0]
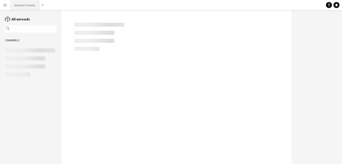
click at [21, 6] on button "Southern Events Close" at bounding box center [24, 5] width 29 height 10
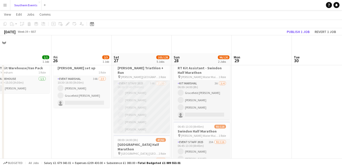
scroll to position [18, 0]
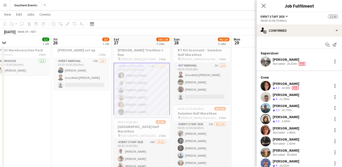
scroll to position [23, 0]
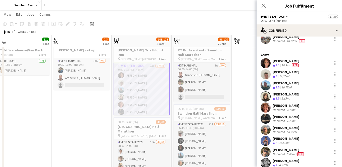
click at [291, 117] on div "Josh Wilkins" at bounding box center [286, 116] width 27 height 5
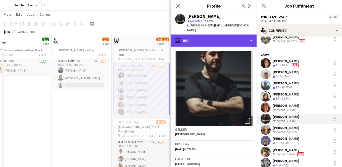
click at [245, 37] on div "profile Bio" at bounding box center [213, 40] width 85 height 12
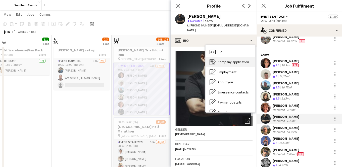
click at [239, 60] on span "Company application" at bounding box center [233, 62] width 31 height 5
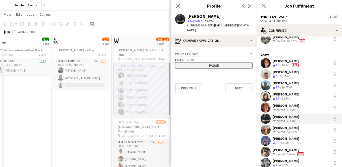
click at [226, 62] on button "Pause" at bounding box center [213, 65] width 77 height 7
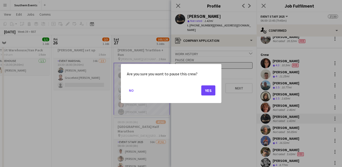
scroll to position [0, 0]
click at [207, 91] on button "Yes" at bounding box center [208, 90] width 14 height 10
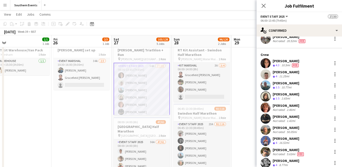
click at [294, 116] on div "Josh Wilkins" at bounding box center [286, 116] width 27 height 5
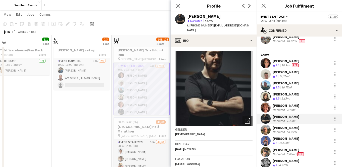
scroll to position [7, 0]
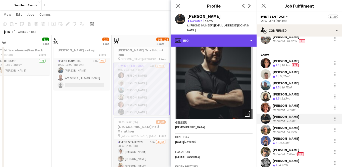
click at [242, 37] on div "profile Bio" at bounding box center [213, 40] width 85 height 12
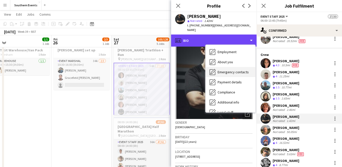
scroll to position [47, 0]
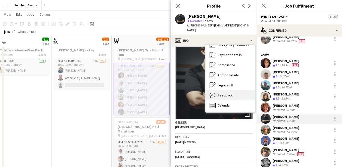
click at [232, 90] on div "Feedback Feedback" at bounding box center [230, 95] width 50 height 10
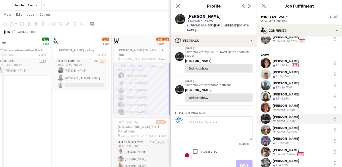
scroll to position [60, 0]
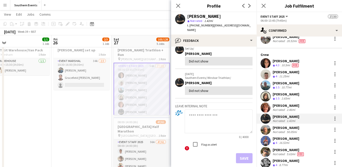
click at [223, 109] on textarea at bounding box center [219, 121] width 68 height 24
type textarea "**********"
click at [243, 153] on button "Save" at bounding box center [244, 158] width 17 height 10
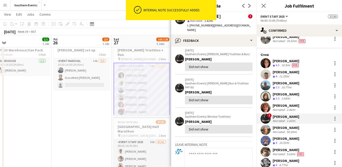
scroll to position [98, 0]
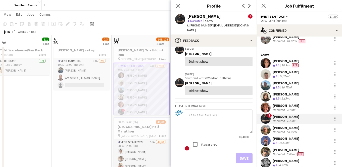
click at [216, 112] on textarea at bounding box center [219, 121] width 68 height 24
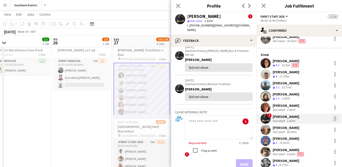
click at [334, 118] on div at bounding box center [334, 118] width 1 height 1
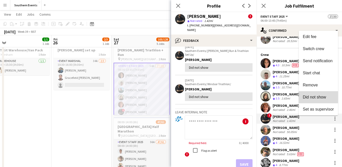
click at [323, 97] on span "Did not show" at bounding box center [314, 96] width 23 height 4
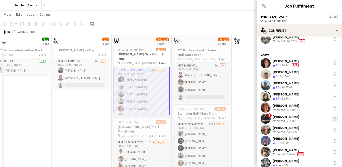
click at [333, 118] on div at bounding box center [335, 118] width 6 height 6
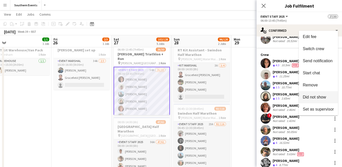
click at [326, 96] on span "Did not show" at bounding box center [314, 96] width 23 height 4
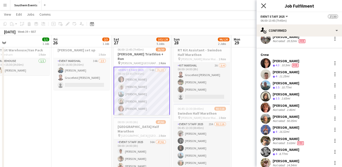
click at [265, 7] on icon at bounding box center [263, 5] width 5 height 5
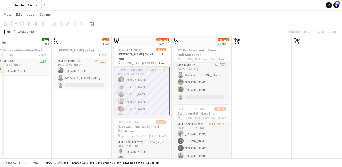
click at [298, 32] on div "Publish 1 job Revert 1 job" at bounding box center [311, 31] width 61 height 7
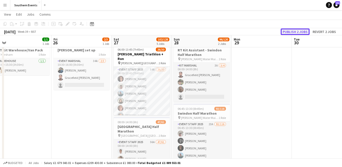
click at [300, 31] on button "Publish 2 jobs" at bounding box center [295, 31] width 29 height 7
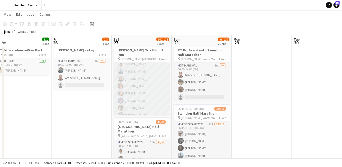
scroll to position [7, 0]
click at [157, 81] on app-card-role "Event Staff 2025 54A 26/30 06:00-13:45 (7h45m) Cheryl Boshier Jem McAllister Ni…" at bounding box center [142, 170] width 56 height 228
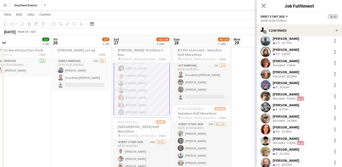
scroll to position [69, 0]
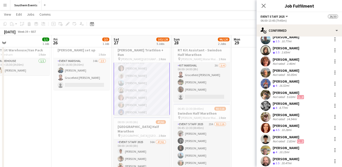
click at [297, 115] on div "Sophie Ibrahimi" at bounding box center [286, 114] width 27 height 5
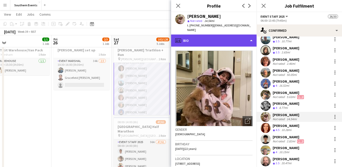
click at [236, 35] on div "profile Bio" at bounding box center [213, 40] width 85 height 12
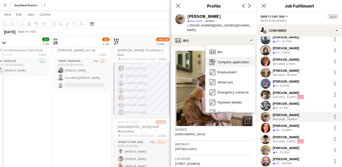
click at [237, 60] on span "Company application" at bounding box center [233, 62] width 31 height 5
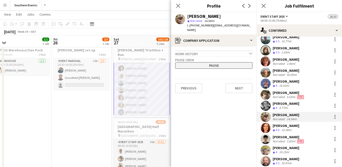
click at [227, 62] on button "Pause" at bounding box center [213, 65] width 77 height 7
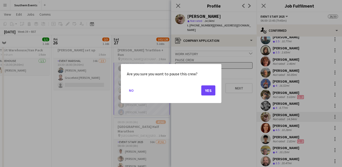
scroll to position [0, 0]
click at [209, 90] on button "Yes" at bounding box center [208, 90] width 14 height 10
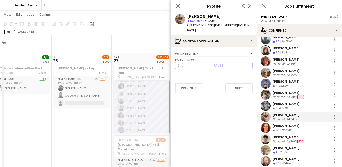
scroll to position [18, 0]
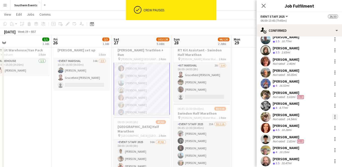
click at [333, 117] on div at bounding box center [335, 117] width 6 height 6
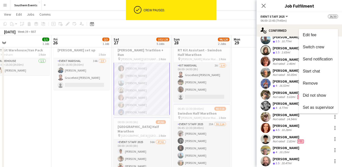
click at [288, 115] on div at bounding box center [171, 83] width 342 height 167
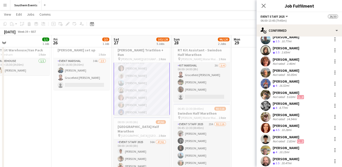
click at [290, 115] on div "Sophie Ibrahimi" at bounding box center [286, 114] width 27 height 5
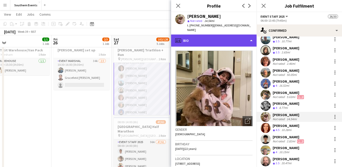
click at [227, 38] on div "profile Bio" at bounding box center [213, 40] width 85 height 12
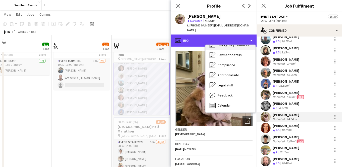
scroll to position [26, 0]
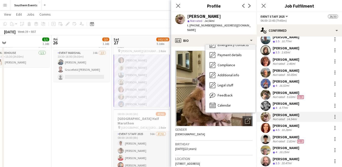
click at [227, 93] on span "Feedback" at bounding box center [225, 95] width 15 height 5
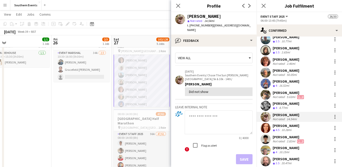
click at [206, 113] on textarea at bounding box center [219, 122] width 68 height 24
type textarea "**********"
click at [240, 154] on button "Save" at bounding box center [244, 159] width 17 height 10
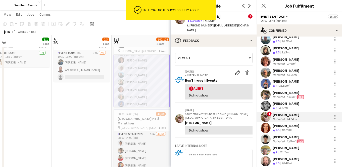
click at [307, 118] on div "! Sophie Ibrahimi Not rated 14.54mi" at bounding box center [298, 117] width 85 height 10
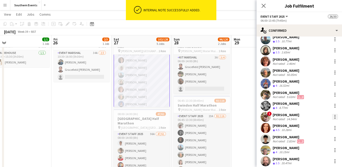
click at [334, 115] on div at bounding box center [334, 115] width 1 height 1
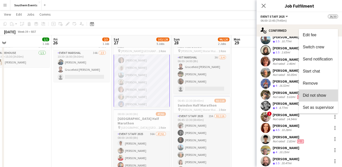
click at [318, 92] on button "Did not show" at bounding box center [318, 95] width 39 height 12
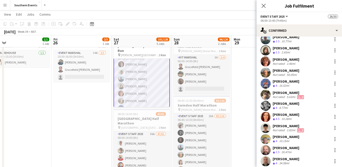
click at [187, 30] on div "September 2025 Week 39 • BST Publish 1 job Revert 1 job" at bounding box center [171, 31] width 342 height 7
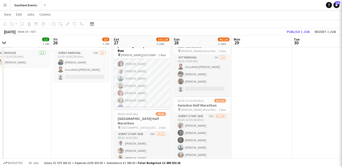
scroll to position [7, 0]
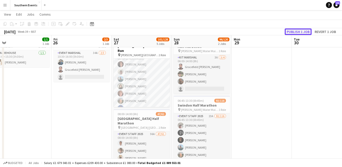
click at [295, 31] on button "Publish 1 job" at bounding box center [298, 31] width 27 height 7
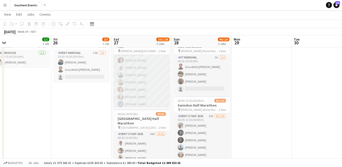
click at [163, 77] on app-card-role "Event Staff 2025 54A 25/30 06:00-13:45 (7h45m) Cheryl Boshier Jem McAllister Ni…" at bounding box center [142, 162] width 56 height 228
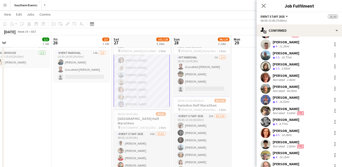
scroll to position [53, 0]
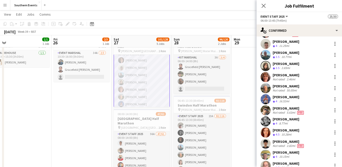
click at [295, 130] on div "Kate Ellison Crew rating 4.5 10.28mi" at bounding box center [298, 132] width 85 height 10
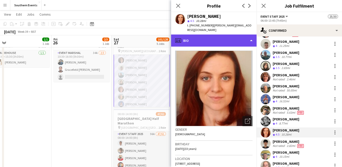
click at [244, 36] on div "profile Bio" at bounding box center [213, 40] width 85 height 12
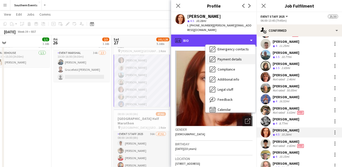
scroll to position [47, 0]
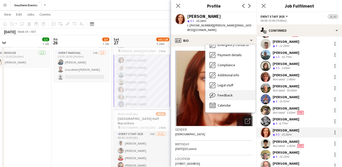
click at [227, 93] on span "Feedback" at bounding box center [225, 95] width 15 height 5
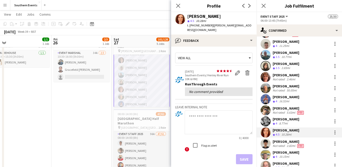
click at [201, 110] on textarea at bounding box center [219, 122] width 68 height 24
type textarea "**********"
click at [243, 154] on button "Save" at bounding box center [244, 159] width 17 height 10
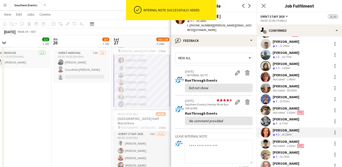
click at [325, 132] on div "Kate Ellison Crew rating 4.5 10.28mi" at bounding box center [298, 132] width 85 height 10
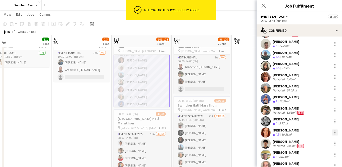
click at [335, 131] on div at bounding box center [335, 132] width 6 height 6
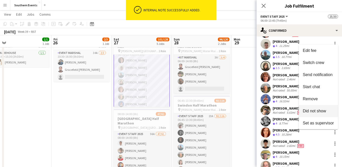
click at [324, 110] on span "Did not show" at bounding box center [314, 110] width 23 height 4
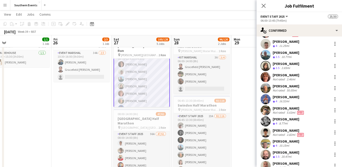
click at [227, 23] on app-toolbar "Copy Paste Paste Command V Paste with crew Command Shift V Paste linked Job Del…" at bounding box center [171, 24] width 342 height 9
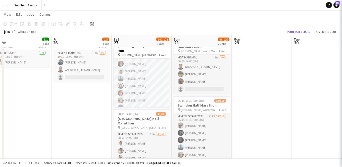
scroll to position [7, 0]
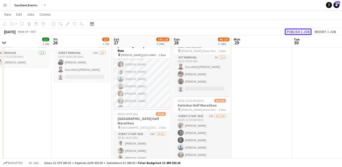
click at [291, 32] on button "Publish 1 job" at bounding box center [298, 31] width 27 height 7
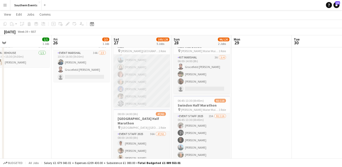
scroll to position [0, 0]
click at [156, 75] on app-card-role "Event Staff 2025 54A 24/30 06:00-13:45 (7h45m) Cheryl Boshier Jem McAllister Ni…" at bounding box center [142, 169] width 56 height 228
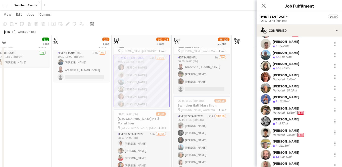
scroll to position [74, 0]
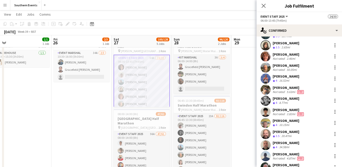
click at [308, 111] on div "Ryan Ghatore Not rated 2.82mi Fee" at bounding box center [298, 112] width 85 height 10
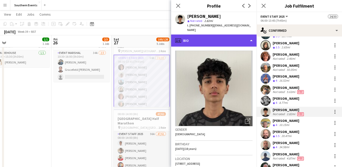
click at [226, 37] on div "profile Bio" at bounding box center [213, 40] width 85 height 12
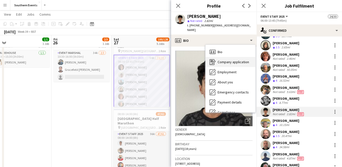
click at [240, 61] on div "Company application Company application" at bounding box center [230, 62] width 50 height 10
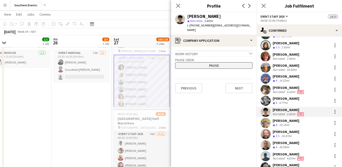
click at [232, 62] on button "Pause" at bounding box center [213, 65] width 77 height 7
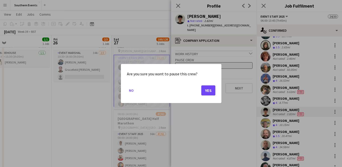
scroll to position [0, 0]
click at [209, 90] on button "Yes" at bounding box center [208, 90] width 14 height 10
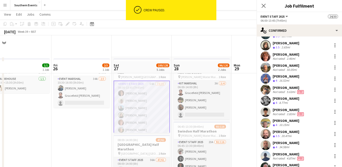
scroll to position [26, 0]
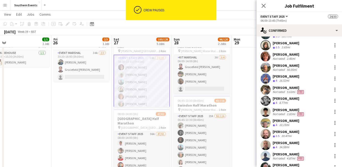
click at [286, 114] on div "2.82mi" at bounding box center [291, 114] width 11 height 4
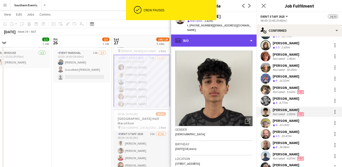
click at [245, 36] on div "profile Bio" at bounding box center [213, 40] width 85 height 12
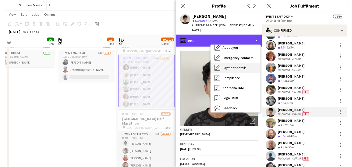
scroll to position [47, 0]
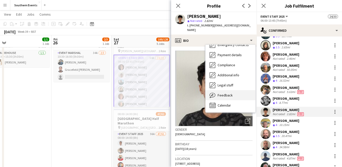
click at [233, 91] on div "Feedback Feedback" at bounding box center [230, 95] width 50 height 10
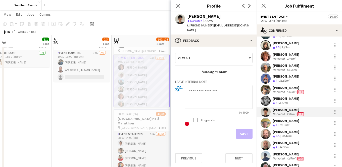
click at [212, 87] on textarea at bounding box center [219, 97] width 68 height 24
type textarea "**********"
click at [242, 128] on button "Save" at bounding box center [244, 133] width 17 height 10
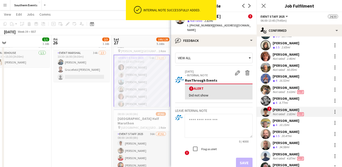
click at [309, 111] on div "! Ryan Ghatore Not rated 2.82mi Fee" at bounding box center [298, 112] width 85 height 10
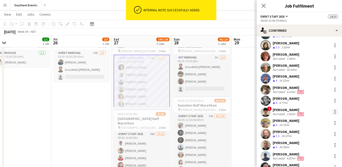
click at [335, 112] on div at bounding box center [335, 112] width 6 height 6
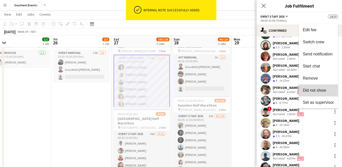
click at [325, 88] on span "Did not show" at bounding box center [314, 90] width 23 height 4
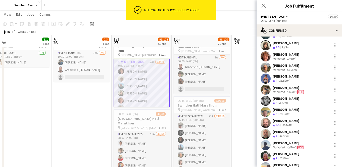
click at [242, 26] on app-toolbar "Copy Paste Paste Command V Paste with crew Command Shift V Paste linked Job Del…" at bounding box center [171, 24] width 342 height 9
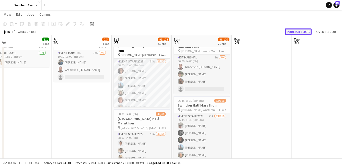
click at [299, 31] on button "Publish 1 job" at bounding box center [298, 31] width 27 height 7
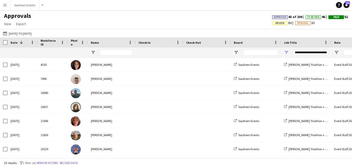
click at [5, 5] on app-icon "Menu" at bounding box center [5, 5] width 4 height 4
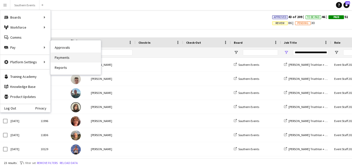
click at [66, 57] on link "Payments" at bounding box center [76, 57] width 50 height 10
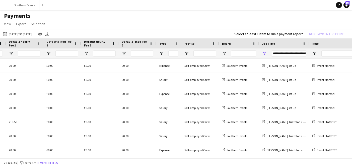
scroll to position [0, 269]
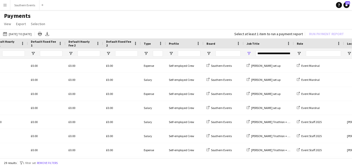
click at [262, 53] on div "**********" at bounding box center [273, 53] width 35 height 6
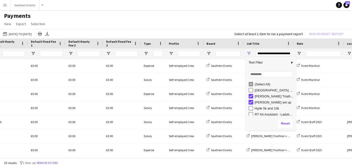
type input "**********"
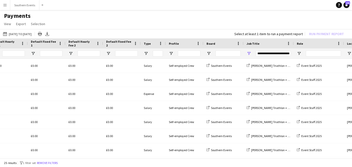
click at [241, 28] on app-page-menu "View Customise view Customise filters Reset Filters Reset View Reset All Export…" at bounding box center [176, 25] width 352 height 10
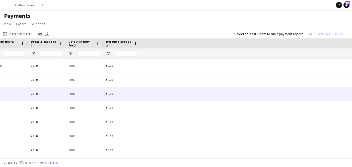
scroll to position [0, 0]
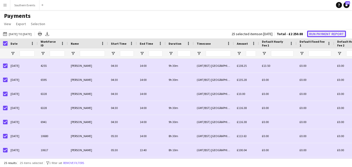
click at [332, 34] on button "Run Payment Report" at bounding box center [326, 34] width 39 height 7
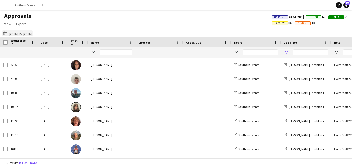
type input "**********"
click at [6, 7] on button "Menu" at bounding box center [5, 5] width 10 height 10
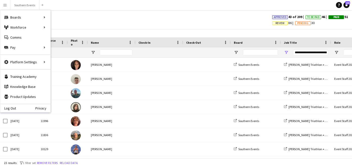
click at [6, 6] on app-icon "Menu" at bounding box center [5, 5] width 4 height 4
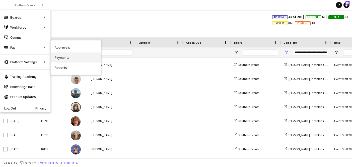
click at [79, 57] on link "Payments" at bounding box center [76, 57] width 50 height 10
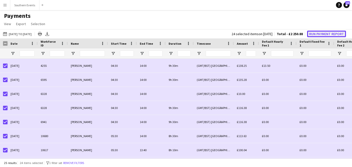
click at [316, 34] on button "Run Payment Report" at bounding box center [326, 34] width 39 height 7
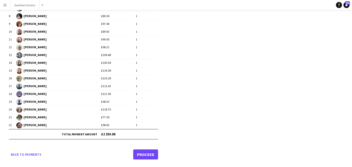
drag, startPoint x: 121, startPoint y: 134, endPoint x: 105, endPoint y: 134, distance: 16.6
click at [105, 134] on td "£2 250.88" at bounding box center [129, 134] width 57 height 10
copy td "£2 250.88"
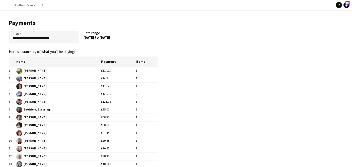
click at [212, 95] on app-pay-new-report "**********" at bounding box center [176, 143] width 352 height 266
click at [60, 40] on input "**********" at bounding box center [44, 37] width 70 height 13
drag, startPoint x: 32, startPoint y: 38, endPoint x: -2, endPoint y: 38, distance: 33.9
click at [0, 38] on html "**********" at bounding box center [176, 138] width 352 height 276
drag, startPoint x: 63, startPoint y: 38, endPoint x: -6, endPoint y: 38, distance: 69.3
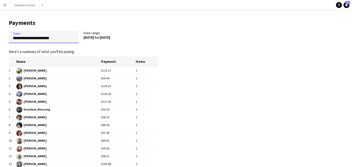
click at [0, 38] on html "**********" at bounding box center [176, 138] width 352 height 276
type input "**********"
click at [160, 40] on main "**********" at bounding box center [81, 143] width 163 height 266
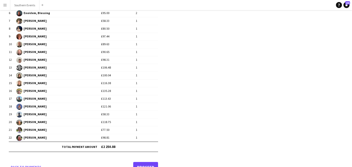
scroll to position [109, 0]
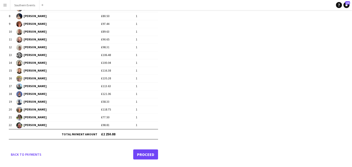
click at [147, 155] on link "Proceed" at bounding box center [145, 154] width 25 height 10
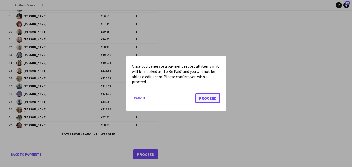
click at [212, 99] on button "Proceed" at bounding box center [208, 98] width 25 height 10
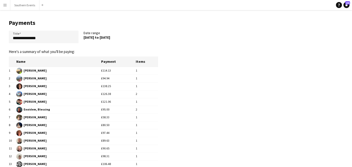
scroll to position [109, 0]
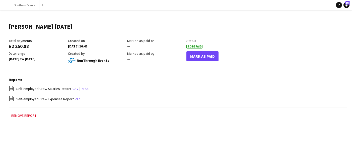
click at [84, 89] on link "xlsx" at bounding box center [85, 88] width 7 height 5
click at [5, 5] on app-icon "Menu" at bounding box center [5, 5] width 4 height 4
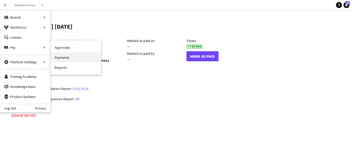
click at [71, 58] on link "Payments" at bounding box center [76, 57] width 50 height 10
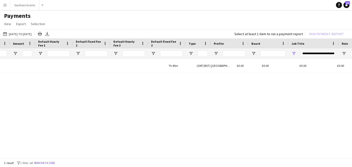
scroll to position [0, 224]
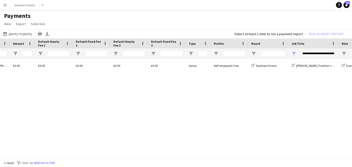
click at [318, 54] on div "**********" at bounding box center [318, 53] width 35 height 6
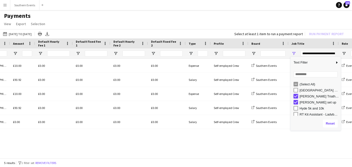
type input "**********"
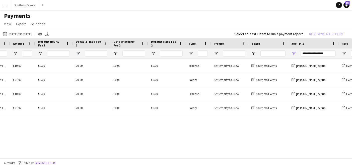
click at [261, 137] on div "(GMT/BST) London £10.00 £0.00 £0.00 £0.00 £0.00 Expense Self-employed Crew Sout…" at bounding box center [176, 109] width 352 height 100
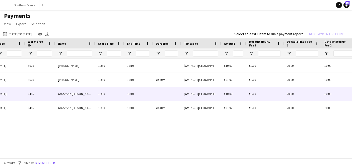
scroll to position [0, 19]
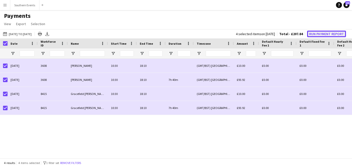
click at [328, 34] on button "Run Payment Report" at bounding box center [326, 34] width 39 height 7
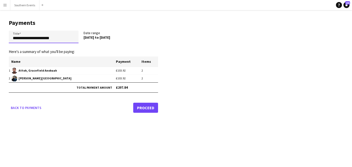
click at [55, 41] on input "**********" at bounding box center [44, 37] width 70 height 13
drag, startPoint x: 63, startPoint y: 39, endPoint x: -6, endPoint y: 39, distance: 68.6
click at [0, 39] on html "**********" at bounding box center [176, 83] width 352 height 167
type input "**********"
click at [146, 106] on link "Proceed" at bounding box center [145, 108] width 25 height 10
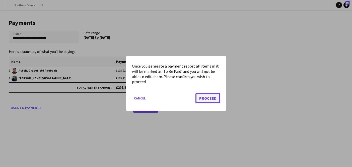
click at [206, 98] on button "Proceed" at bounding box center [208, 98] width 25 height 10
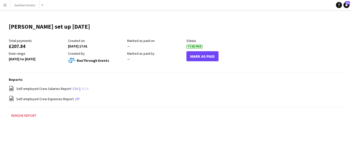
click at [83, 88] on link "xlsx" at bounding box center [85, 88] width 7 height 5
click at [6, 6] on app-icon "Menu" at bounding box center [5, 5] width 4 height 4
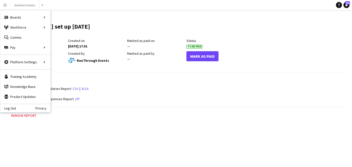
click at [151, 74] on main "Dorney set up 27/09/25 Edit this field Total payments £207.84 Created on 08-10-…" at bounding box center [176, 73] width 352 height 126
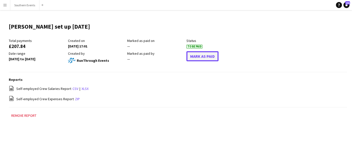
click at [202, 57] on button "Mark As Paid" at bounding box center [203, 56] width 32 height 10
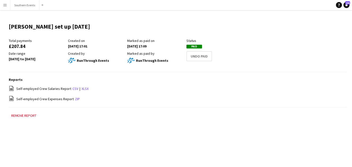
click at [7, 7] on app-icon "Menu" at bounding box center [5, 5] width 4 height 4
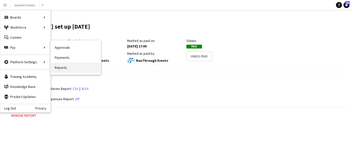
click at [72, 67] on link "Reports" at bounding box center [76, 68] width 50 height 10
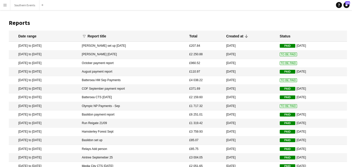
click at [269, 54] on mat-cell "8 Oct 2025" at bounding box center [251, 54] width 54 height 9
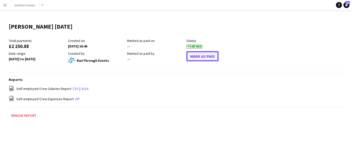
click at [205, 58] on button "Mark As Paid" at bounding box center [203, 56] width 32 height 10
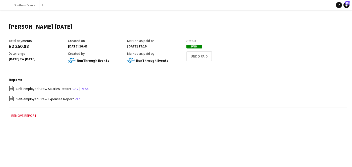
click at [5, 6] on app-icon "Menu" at bounding box center [5, 5] width 4 height 4
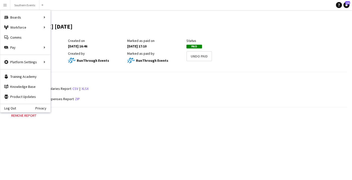
click at [5, 6] on app-icon "Menu" at bounding box center [5, 5] width 4 height 4
click at [66, 26] on link "All jobs" at bounding box center [76, 27] width 50 height 10
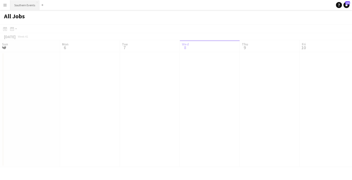
scroll to position [0, 120]
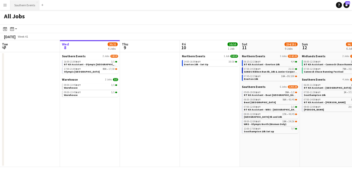
click at [23, 5] on button "Southern Events Close" at bounding box center [24, 5] width 29 height 10
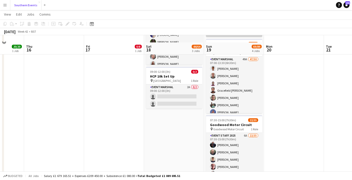
scroll to position [128, 0]
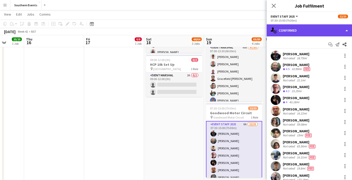
click at [338, 32] on div "single-neutral-actions-check-2 Confirmed" at bounding box center [309, 30] width 85 height 12
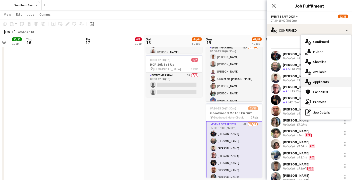
click at [330, 79] on div "single-neutral-actions-information Applicants" at bounding box center [326, 82] width 50 height 10
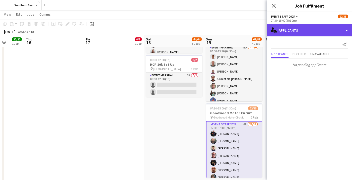
click at [331, 30] on div "single-neutral-actions-information Applicants" at bounding box center [309, 30] width 85 height 12
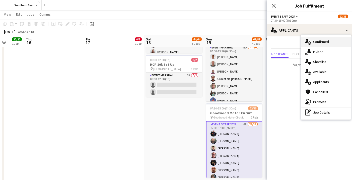
click at [330, 42] on div "single-neutral-actions-check-2 Confirmed" at bounding box center [326, 42] width 50 height 10
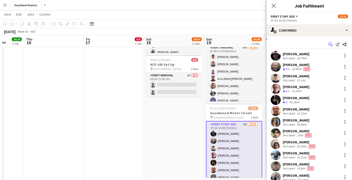
click at [331, 45] on icon "Start chat" at bounding box center [331, 44] width 4 height 4
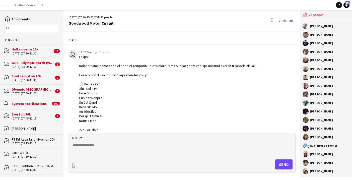
scroll to position [161, 0]
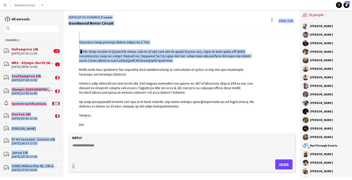
drag, startPoint x: 175, startPoint y: 60, endPoint x: 64, endPoint y: 60, distance: 111.3
click at [64, 60] on app-chat-message "RunThrough Events 11:37 · Seen by 13 people" at bounding box center [182, 10] width 237 height 238
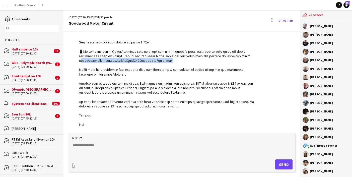
copy div "ttps://chat.whatsapp.com/Hn4LBIZnufJ5UHzbxqXxiK?mode=wwt"
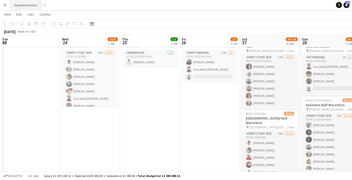
scroll to position [0, 129]
